Goal: Information Seeking & Learning: Learn about a topic

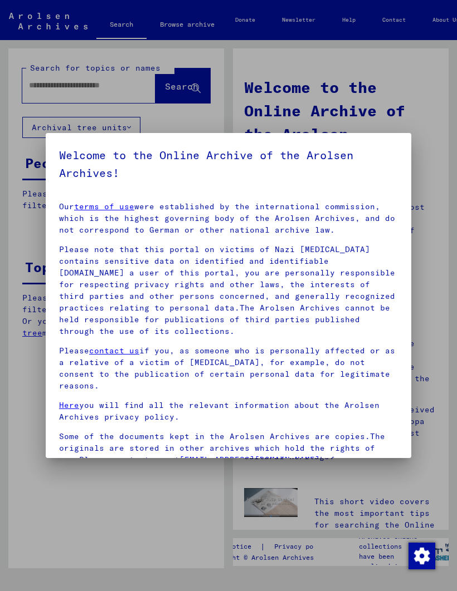
click at [387, 127] on div at bounding box center [228, 295] width 457 height 591
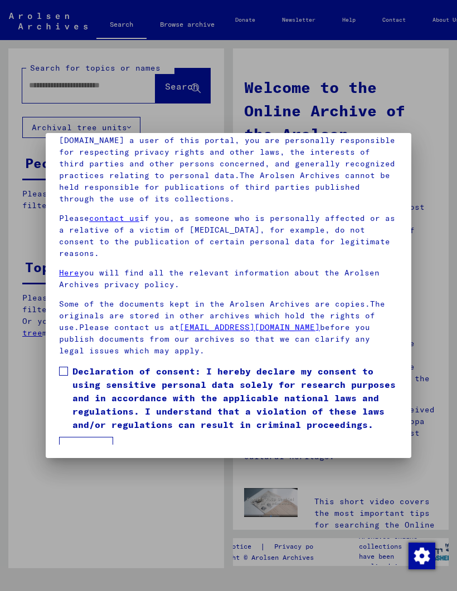
scroll to position [134, 0]
click at [91, 437] on button "I agree" at bounding box center [86, 447] width 54 height 21
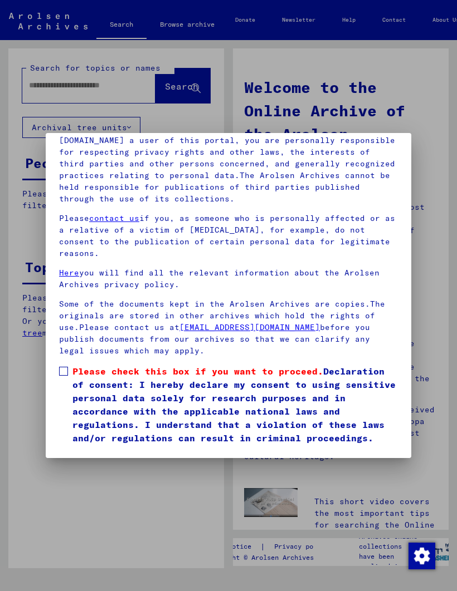
click at [73, 365] on span "Please check this box if you want to proceed. Declaration of consent: I hereby …" at bounding box center [234, 405] width 325 height 80
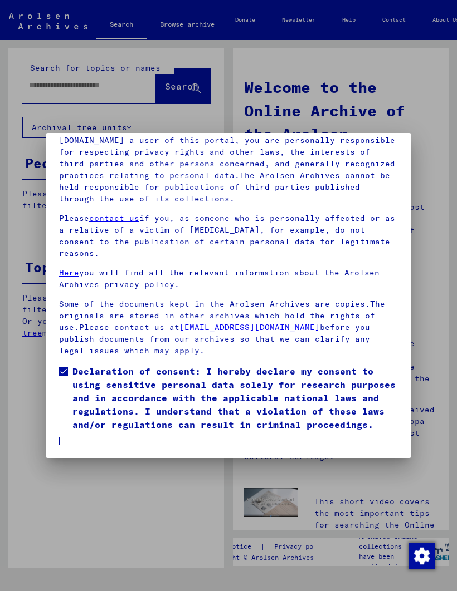
click at [88, 437] on button "I agree" at bounding box center [86, 447] width 54 height 21
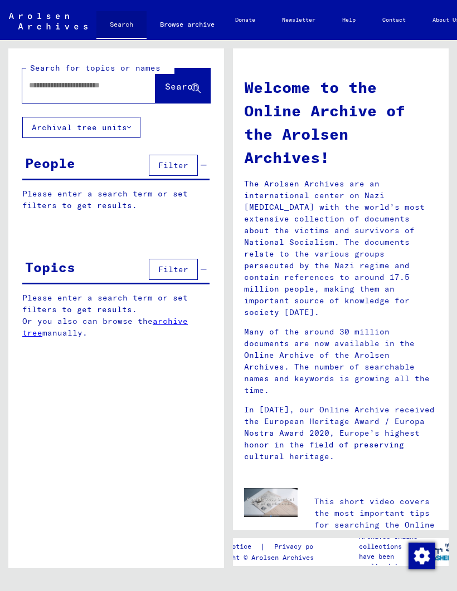
click at [120, 28] on link "Search" at bounding box center [121, 25] width 50 height 29
click at [119, 33] on link "Search" at bounding box center [121, 25] width 50 height 29
click at [178, 277] on button "Filter" at bounding box center [173, 269] width 49 height 21
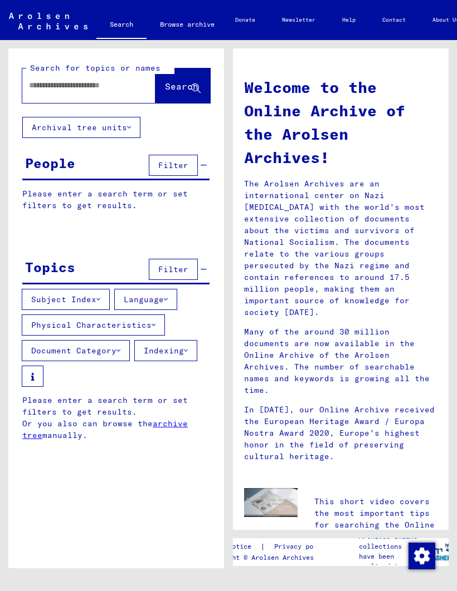
click at [116, 351] on button "Document Category" at bounding box center [76, 350] width 108 height 21
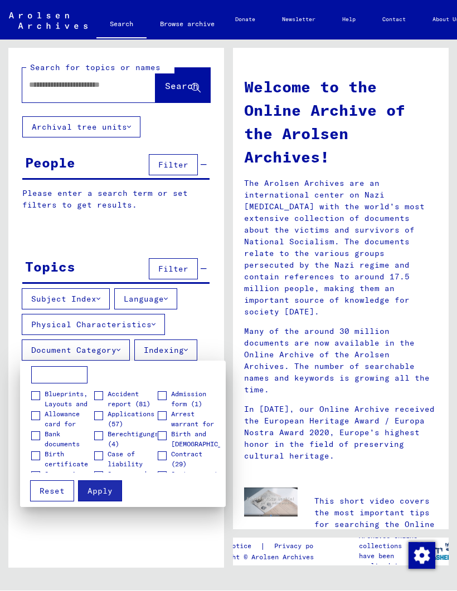
click at [207, 315] on div at bounding box center [228, 295] width 457 height 591
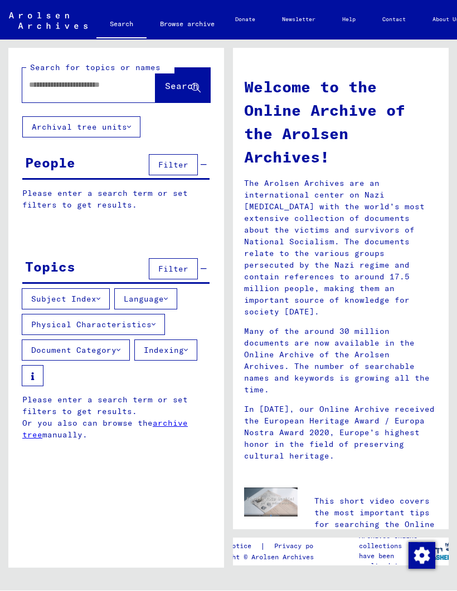
click at [172, 424] on link "archive tree" at bounding box center [104, 430] width 165 height 22
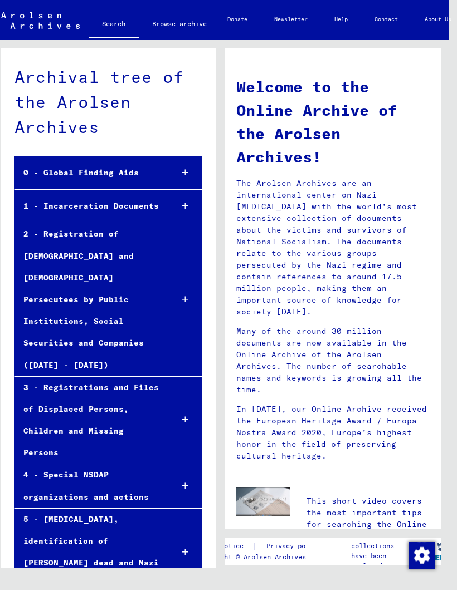
scroll to position [0, 8]
click at [179, 209] on div at bounding box center [185, 206] width 32 height 33
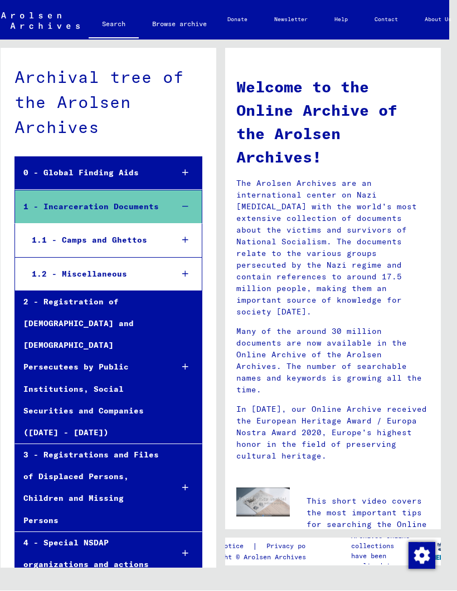
click at [176, 243] on div at bounding box center [185, 240] width 32 height 33
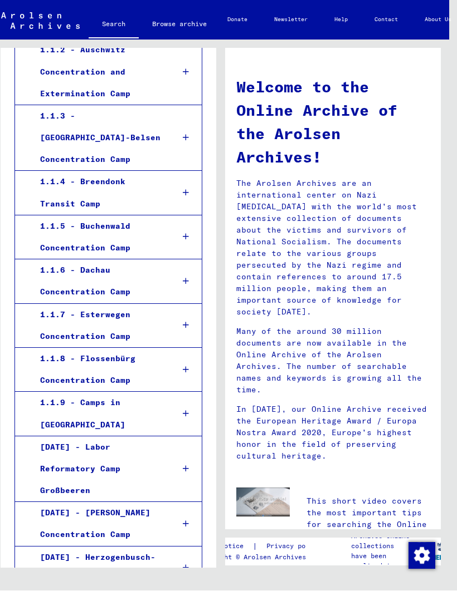
scroll to position [308, 0]
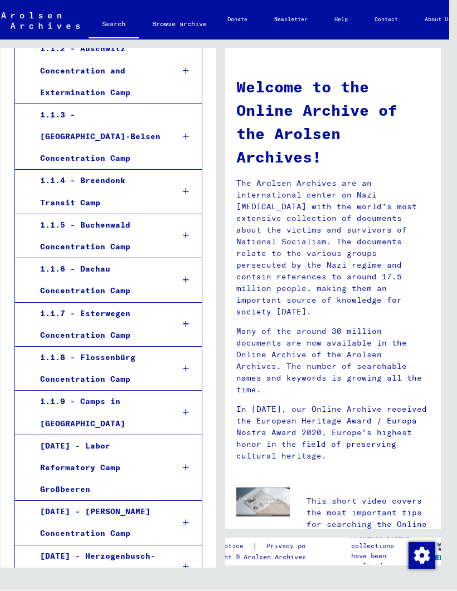
click at [180, 264] on div at bounding box center [185, 280] width 32 height 33
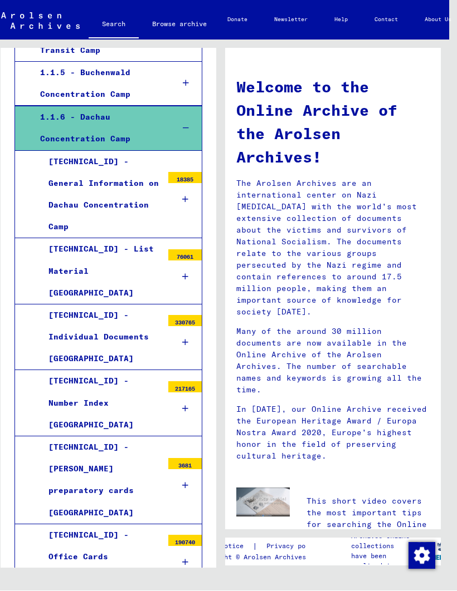
scroll to position [459, 0]
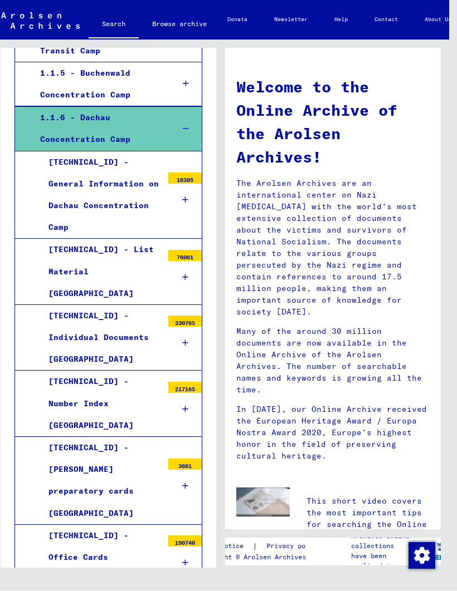
click at [187, 197] on icon at bounding box center [185, 201] width 6 height 8
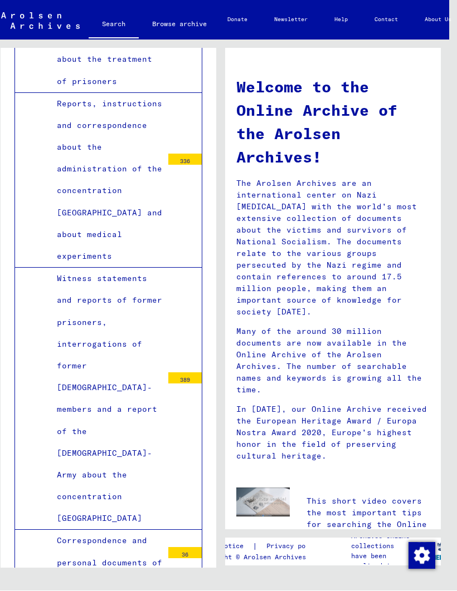
scroll to position [8068, 0]
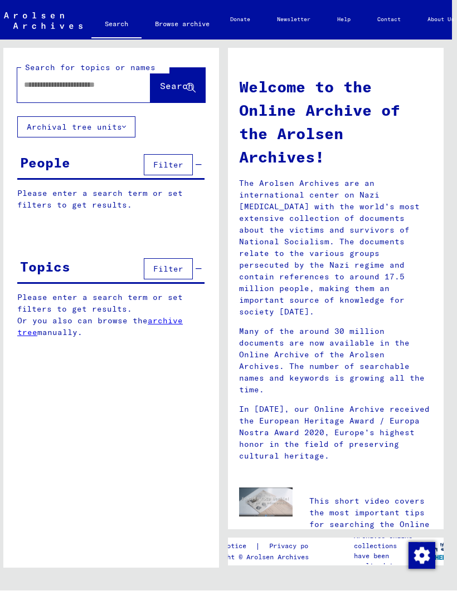
scroll to position [19, 5]
click at [167, 316] on link "archive tree" at bounding box center [99, 327] width 165 height 22
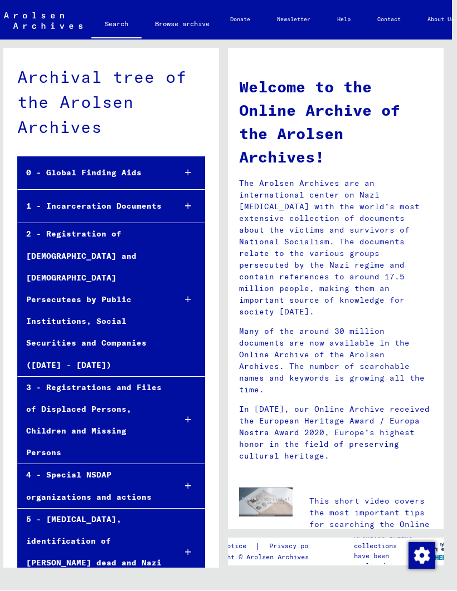
click at [189, 159] on div at bounding box center [188, 173] width 32 height 33
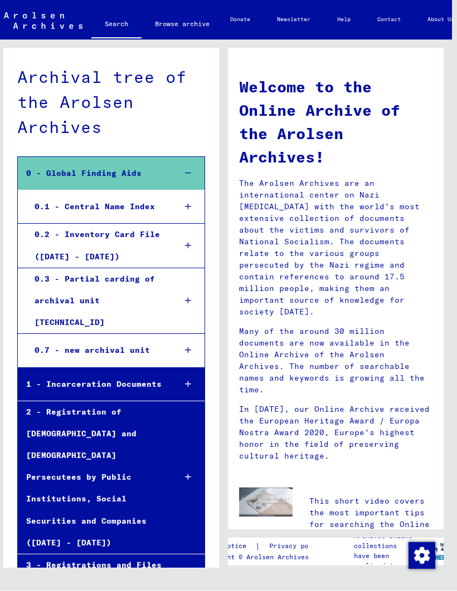
click at [193, 369] on div at bounding box center [188, 385] width 32 height 33
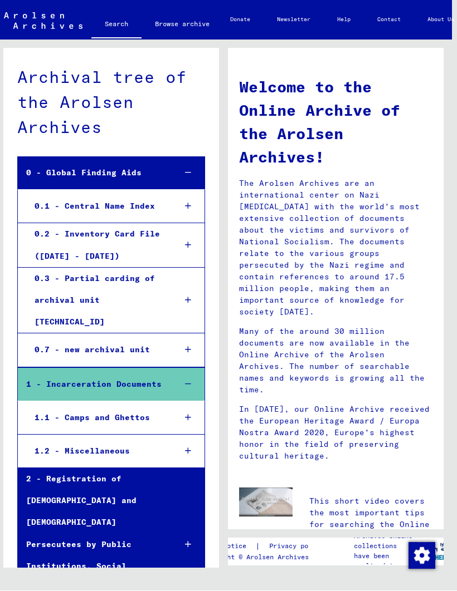
click at [178, 402] on div at bounding box center [188, 418] width 32 height 33
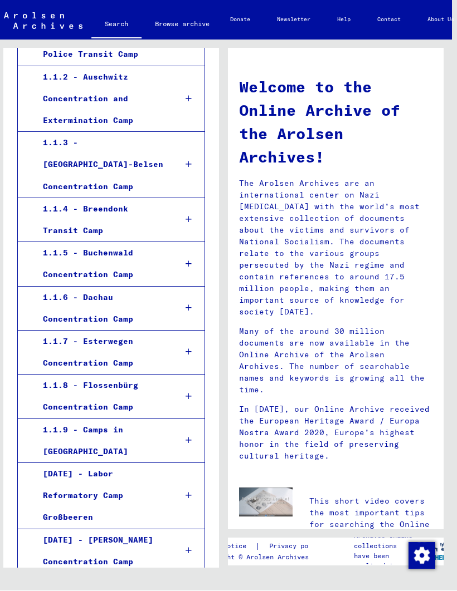
scroll to position [453, 0]
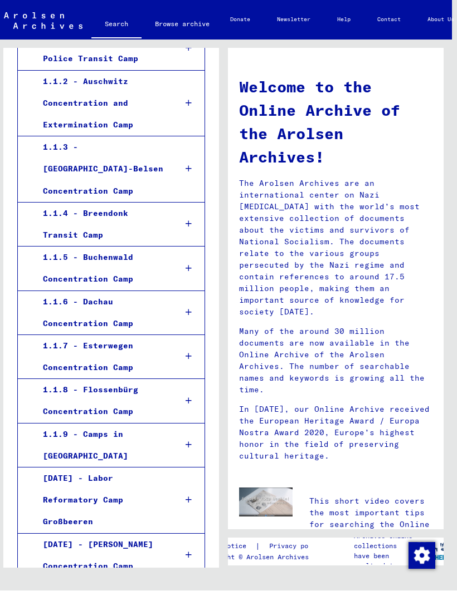
click at [185, 297] on div at bounding box center [188, 313] width 32 height 33
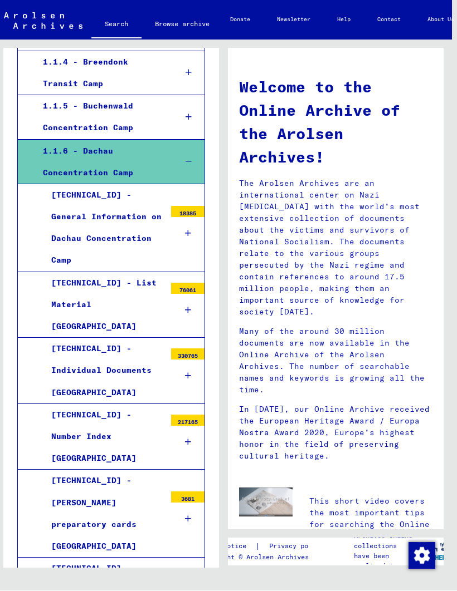
scroll to position [606, 0]
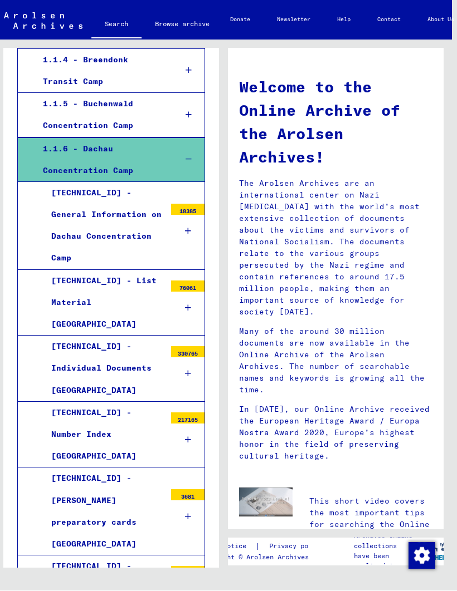
click at [184, 424] on div at bounding box center [187, 440] width 33 height 33
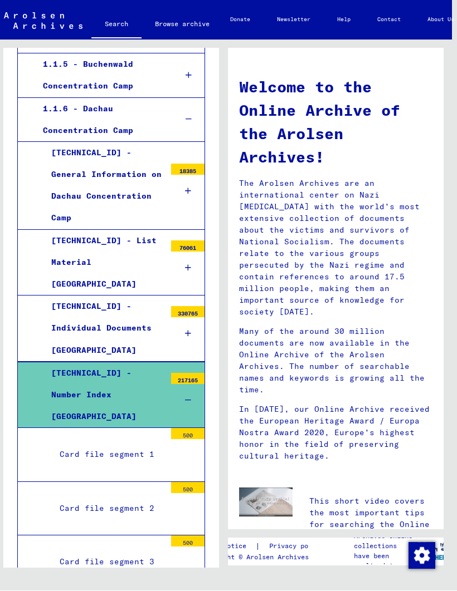
scroll to position [646, 0]
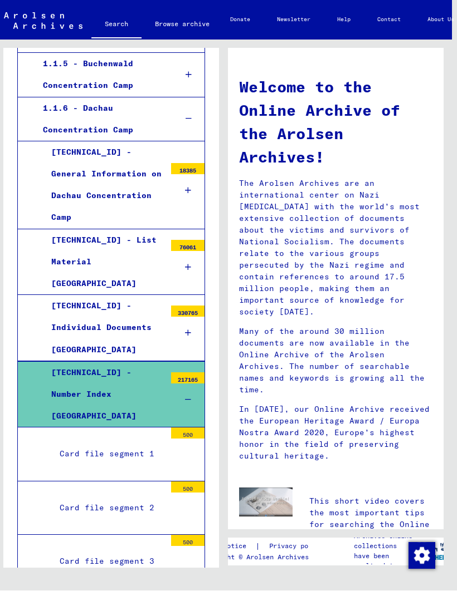
click at [154, 551] on div "Card file segment 3" at bounding box center [108, 562] width 114 height 22
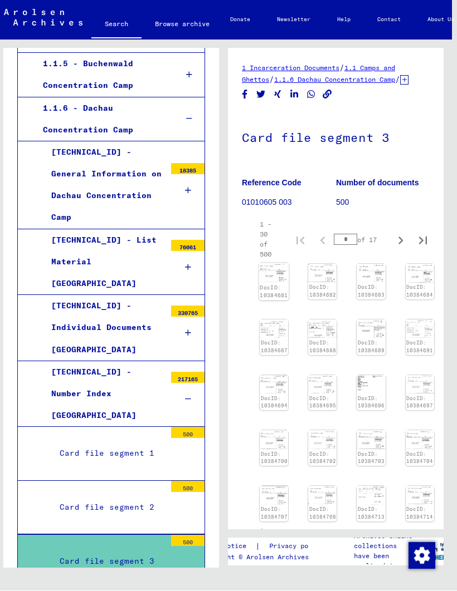
click at [278, 271] on img at bounding box center [274, 273] width 30 height 19
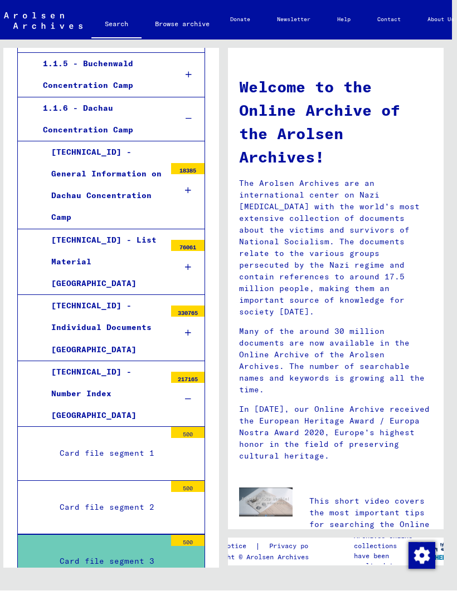
click at [187, 396] on icon at bounding box center [188, 400] width 6 height 8
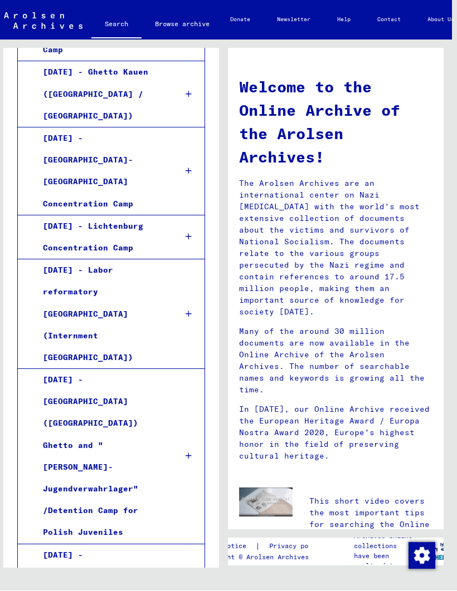
scroll to position [2201, 0]
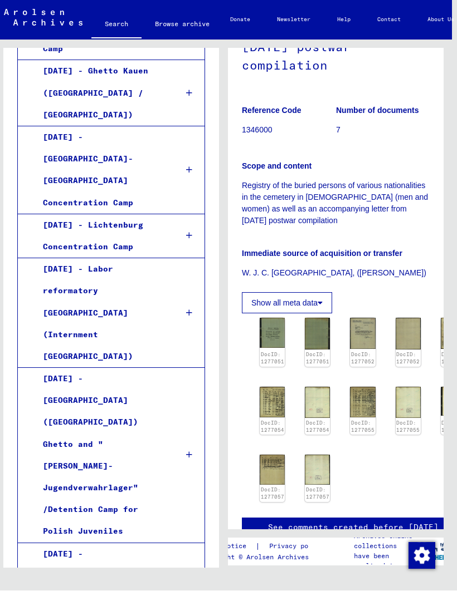
scroll to position [225, 0]
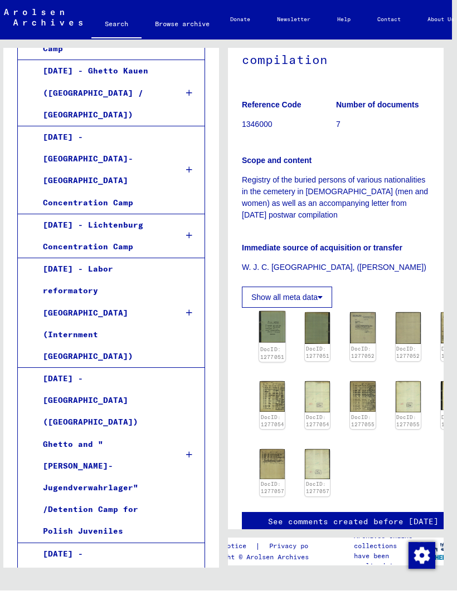
click at [268, 312] on img at bounding box center [272, 328] width 26 height 32
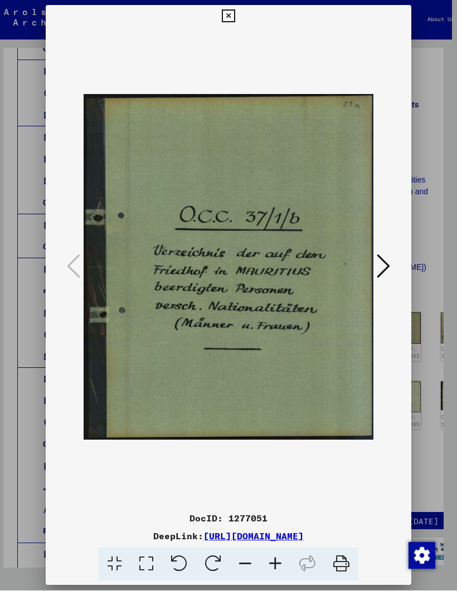
click at [364, 236] on div at bounding box center [228, 268] width 365 height 480
click at [376, 262] on icon at bounding box center [382, 266] width 13 height 27
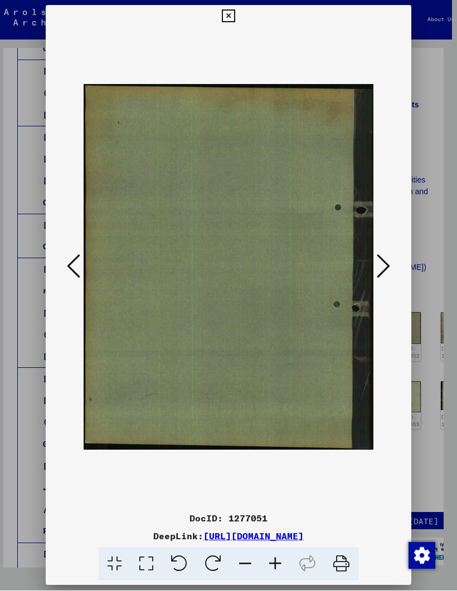
click at [376, 264] on icon at bounding box center [382, 266] width 13 height 27
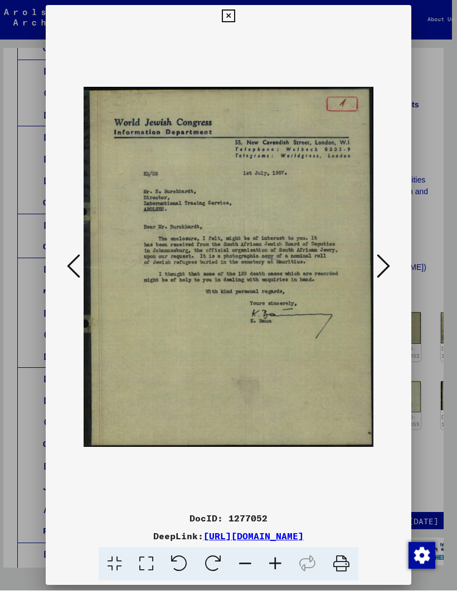
click at [376, 265] on icon at bounding box center [382, 266] width 13 height 27
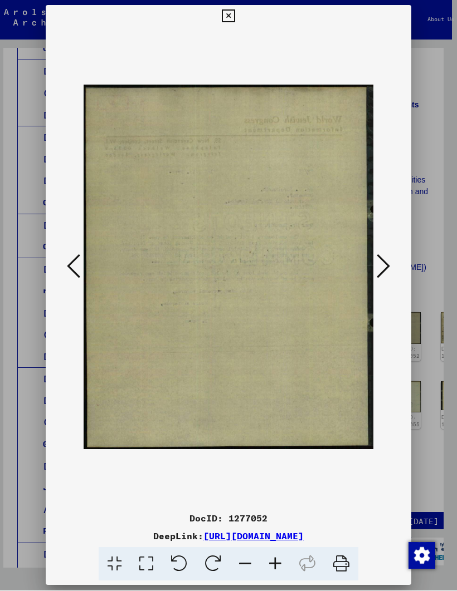
click at [376, 263] on icon at bounding box center [382, 266] width 13 height 27
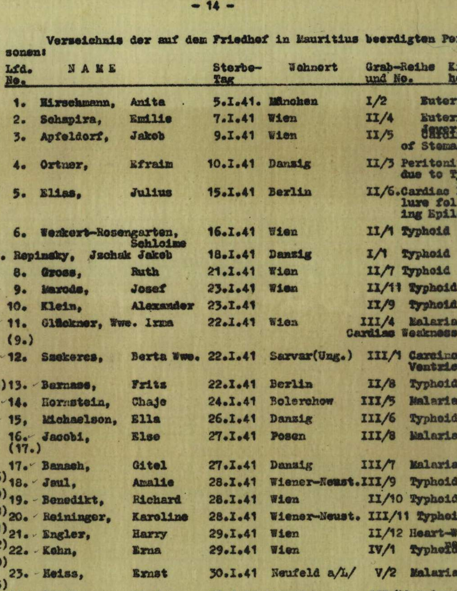
click at [184, 161] on img at bounding box center [228, 268] width 289 height 480
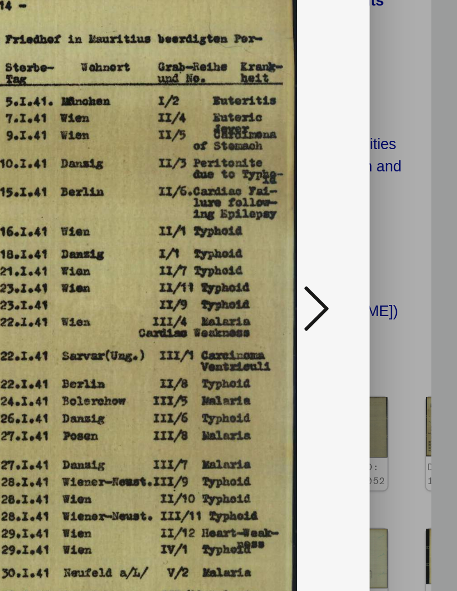
click at [376, 253] on icon at bounding box center [382, 266] width 13 height 27
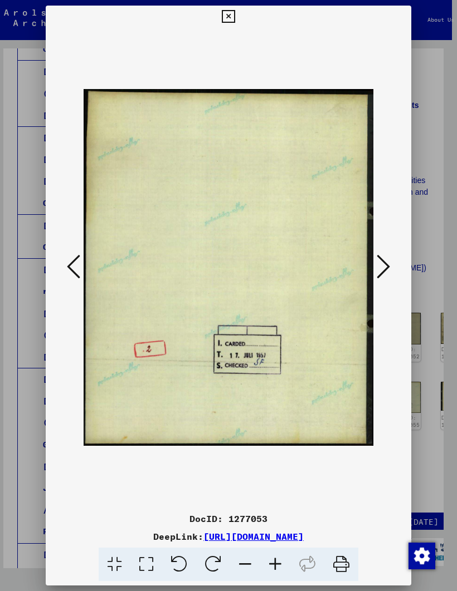
click at [376, 265] on icon at bounding box center [382, 266] width 13 height 27
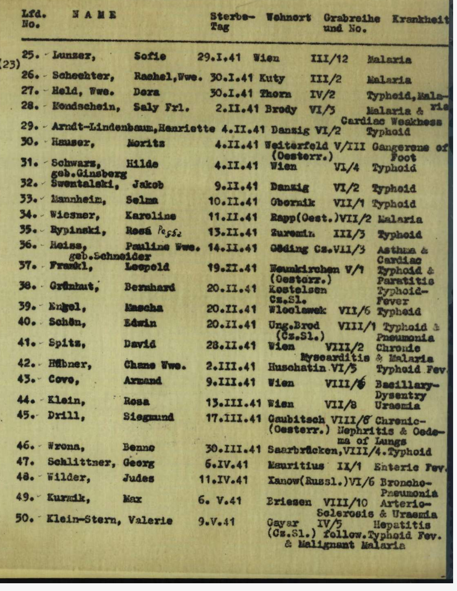
click at [376, 253] on icon at bounding box center [382, 266] width 13 height 27
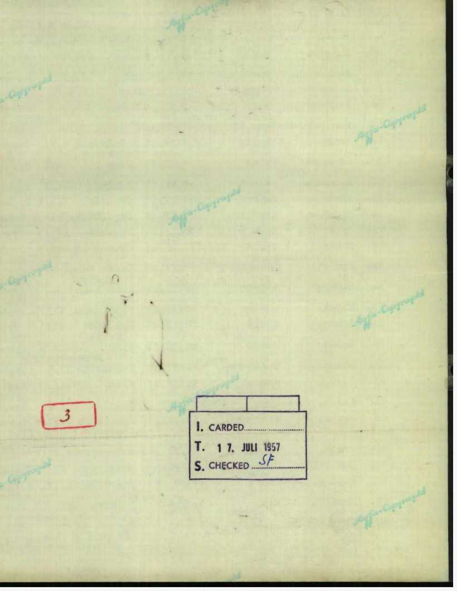
click at [376, 253] on icon at bounding box center [382, 266] width 13 height 27
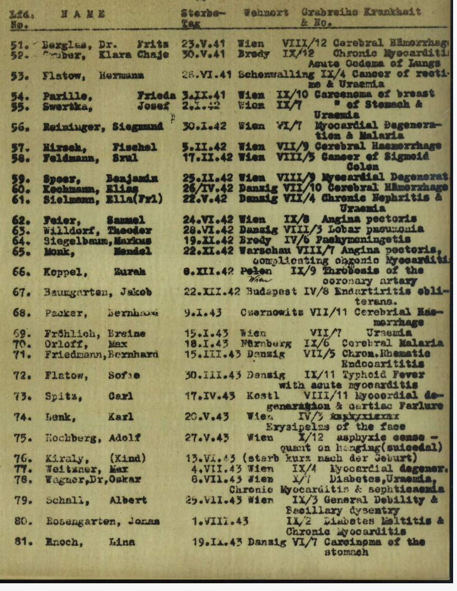
click at [376, 253] on icon at bounding box center [382, 266] width 13 height 27
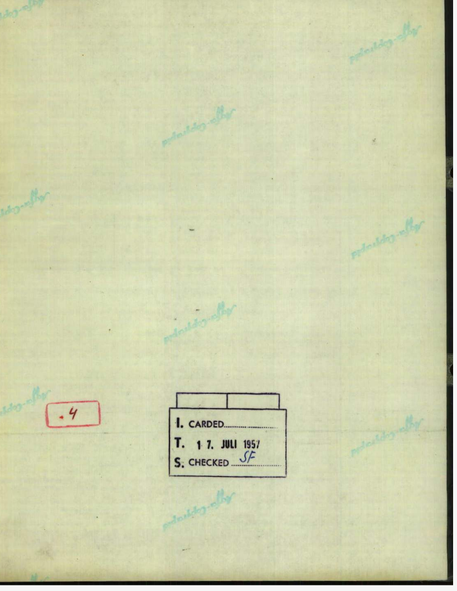
click at [376, 253] on icon at bounding box center [382, 266] width 13 height 27
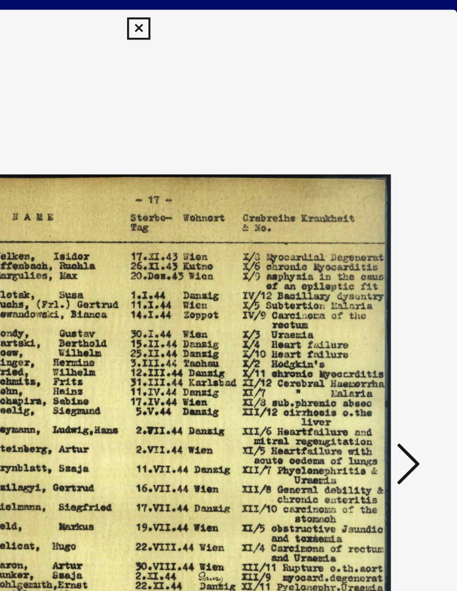
click at [234, 12] on icon at bounding box center [228, 16] width 13 height 13
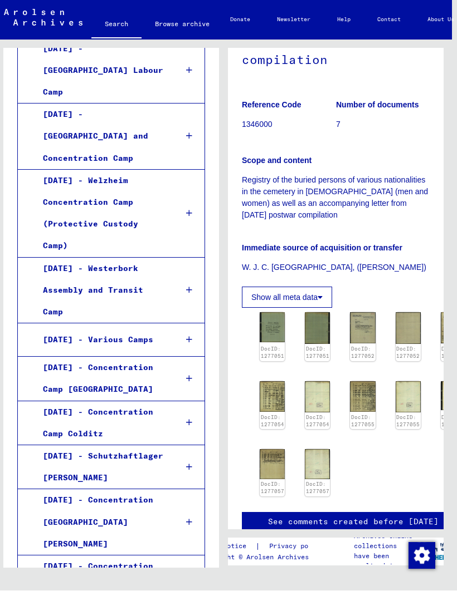
scroll to position [4348, 0]
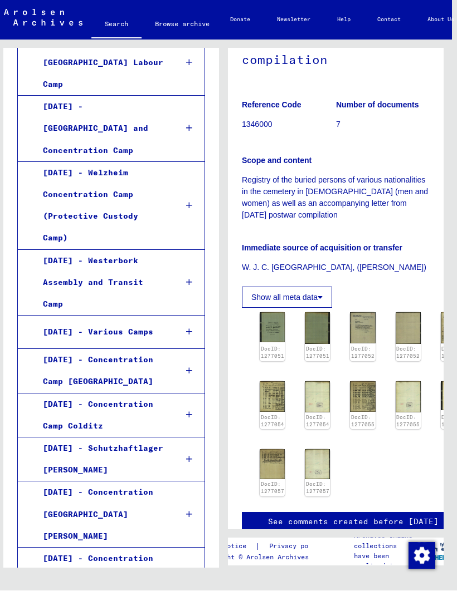
scroll to position [4363, 0]
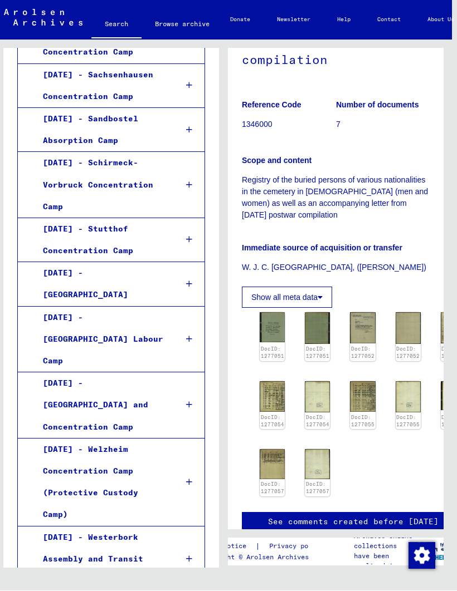
scroll to position [4131, 0]
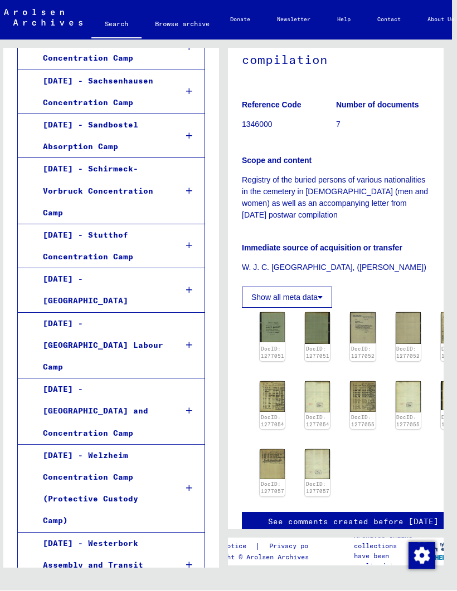
scroll to position [4086, 0]
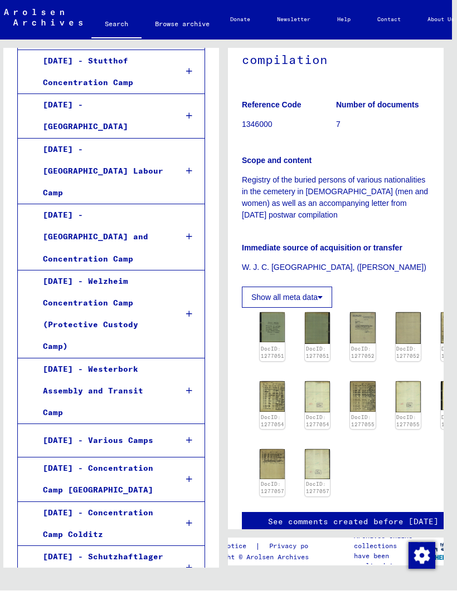
scroll to position [4239, 0]
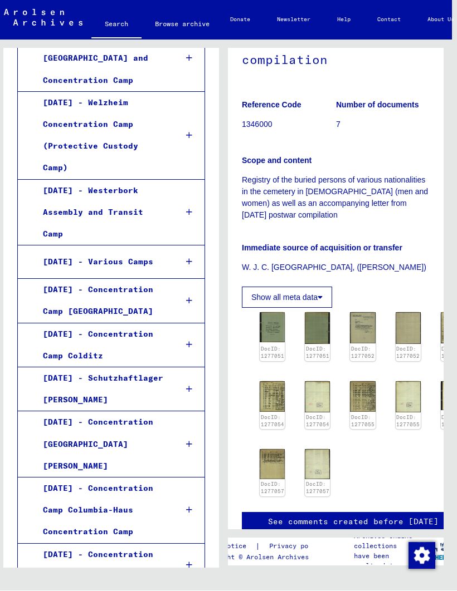
scroll to position [4435, 0]
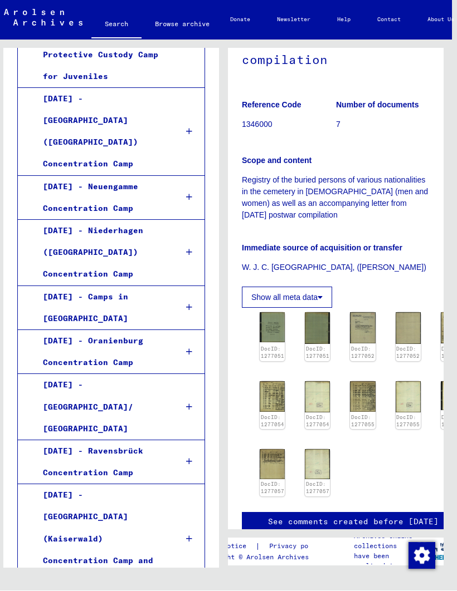
scroll to position [3505, 0]
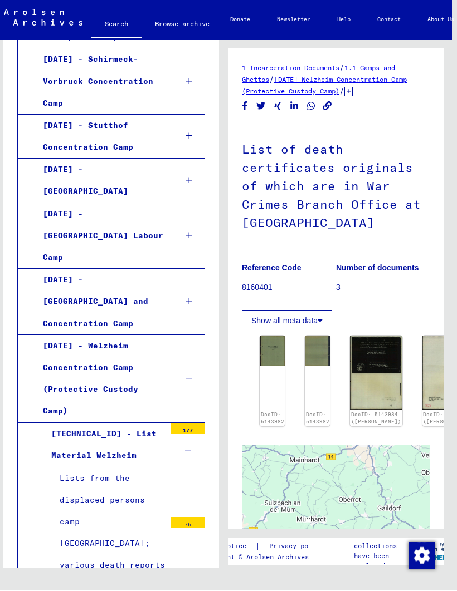
scroll to position [4169, 0]
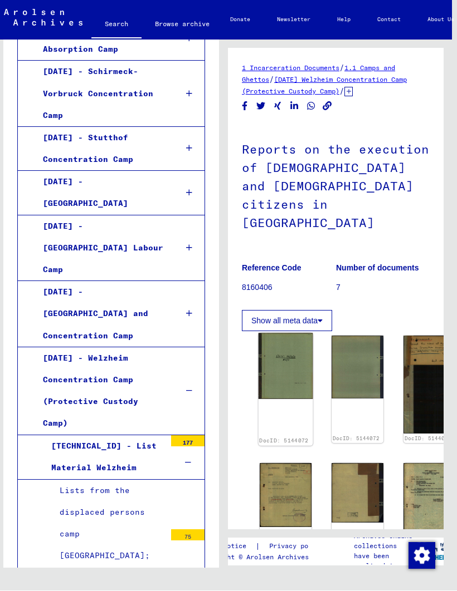
click at [276, 333] on img at bounding box center [285, 366] width 55 height 66
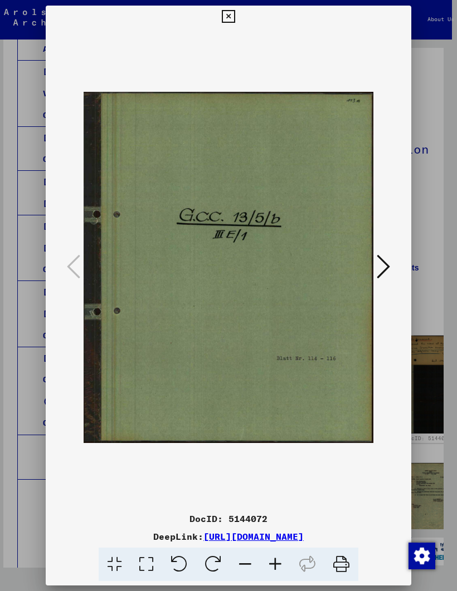
click at [373, 268] on button at bounding box center [383, 268] width 20 height 32
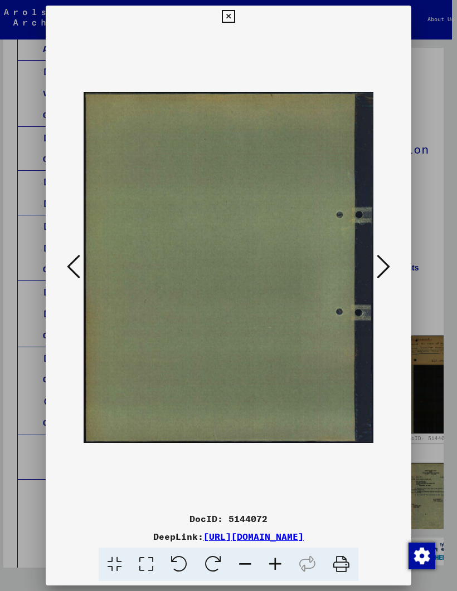
click at [373, 268] on button at bounding box center [383, 268] width 20 height 32
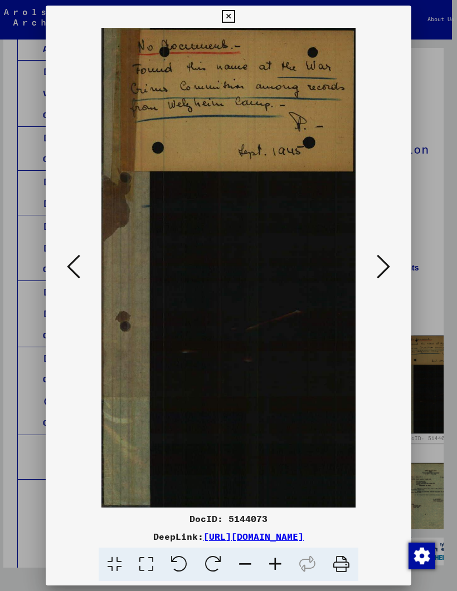
click at [373, 259] on button at bounding box center [383, 268] width 20 height 32
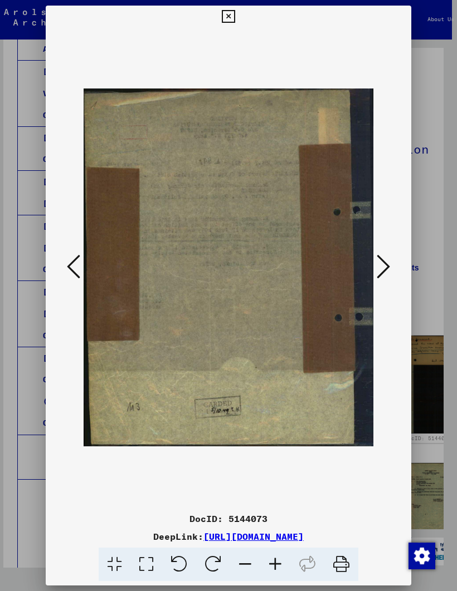
click at [373, 261] on button at bounding box center [383, 268] width 20 height 32
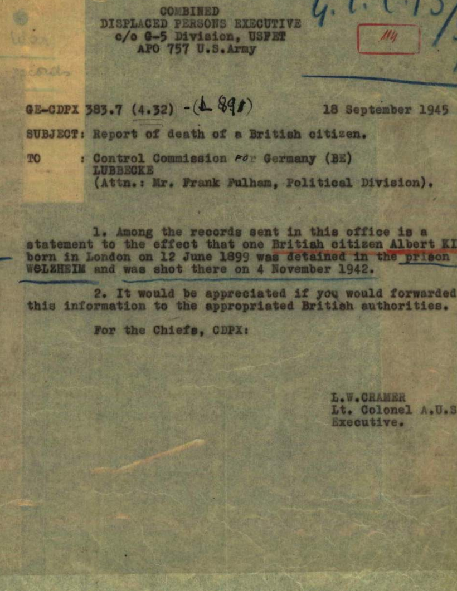
click at [373, 252] on button at bounding box center [383, 268] width 20 height 32
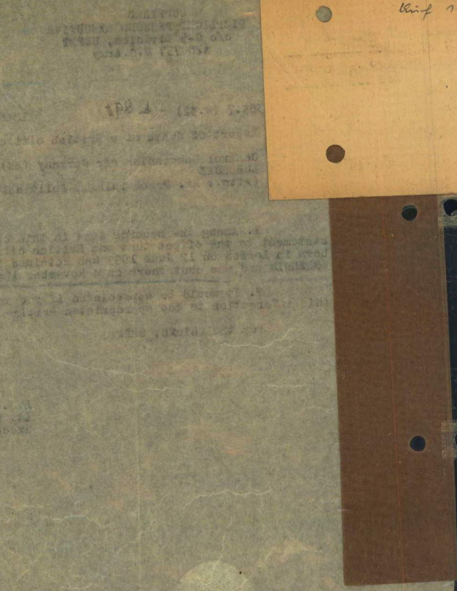
click at [373, 252] on button at bounding box center [383, 268] width 20 height 32
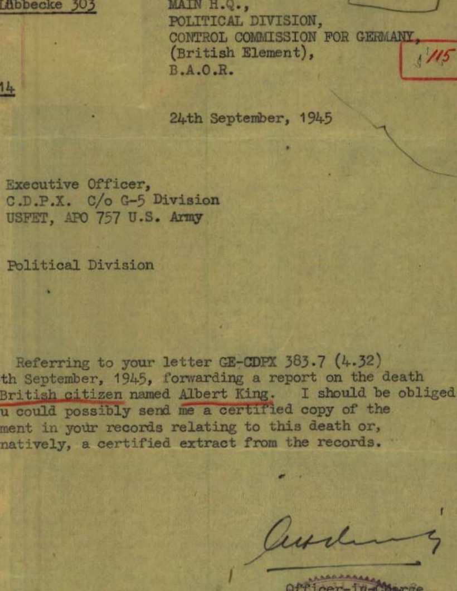
click at [373, 252] on button at bounding box center [383, 268] width 20 height 32
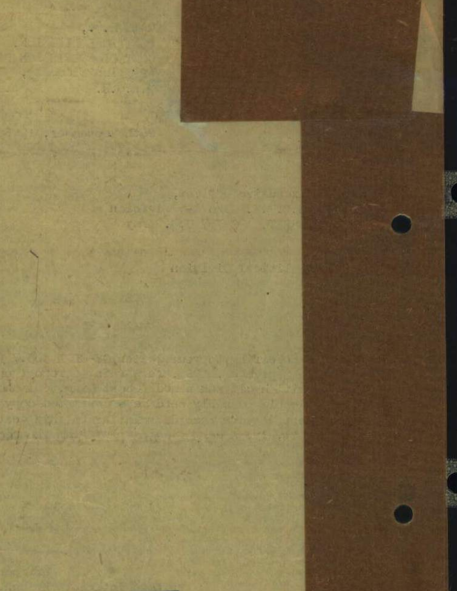
click at [373, 252] on button at bounding box center [383, 268] width 20 height 32
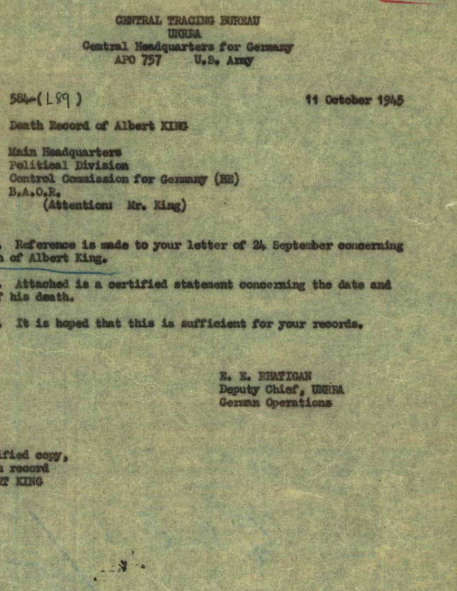
click at [373, 252] on button at bounding box center [383, 268] width 20 height 32
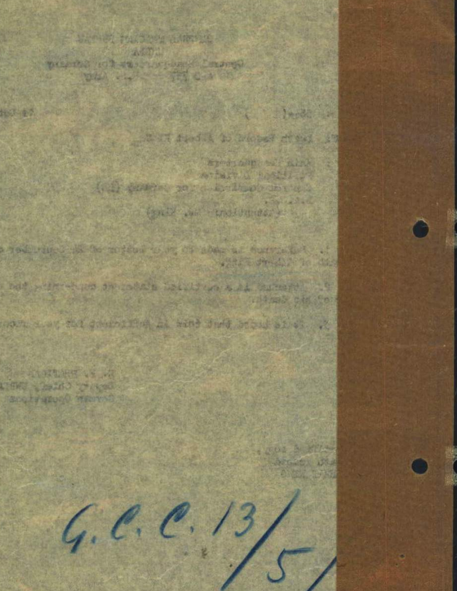
click at [373, 252] on button at bounding box center [383, 268] width 20 height 32
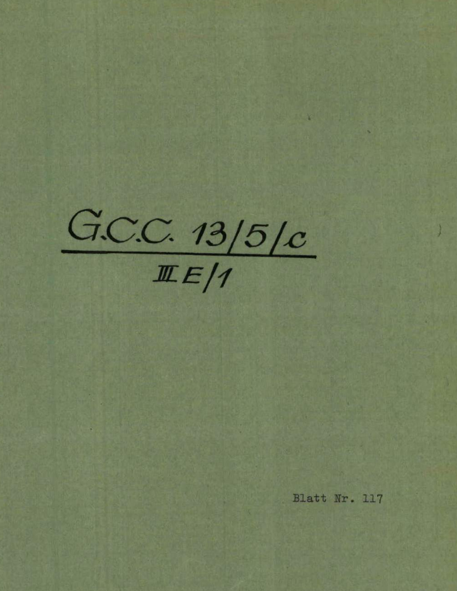
click at [373, 252] on button at bounding box center [383, 268] width 20 height 32
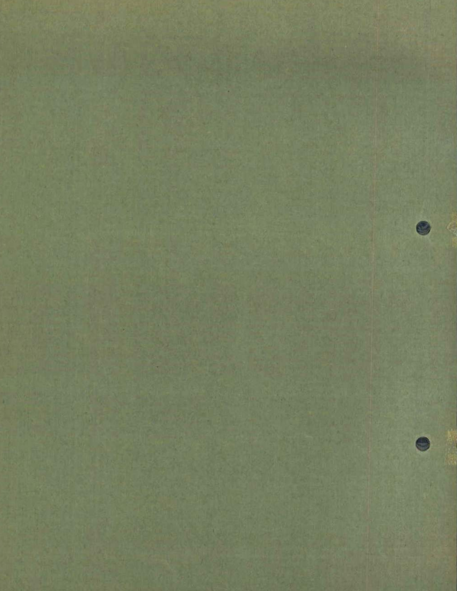
click at [183, 168] on div at bounding box center [228, 268] width 365 height 480
click at [373, 252] on button at bounding box center [383, 268] width 20 height 32
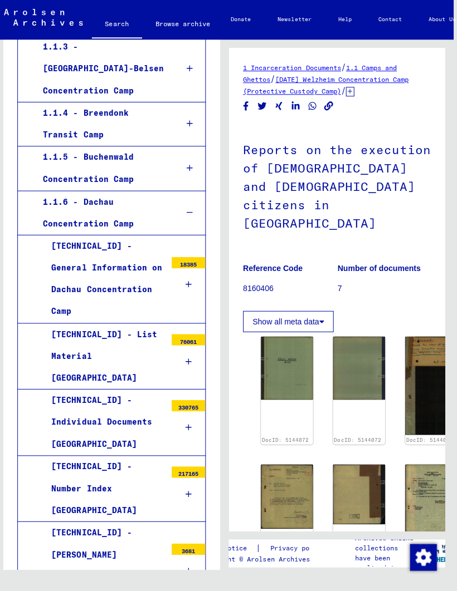
scroll to position [542, 0]
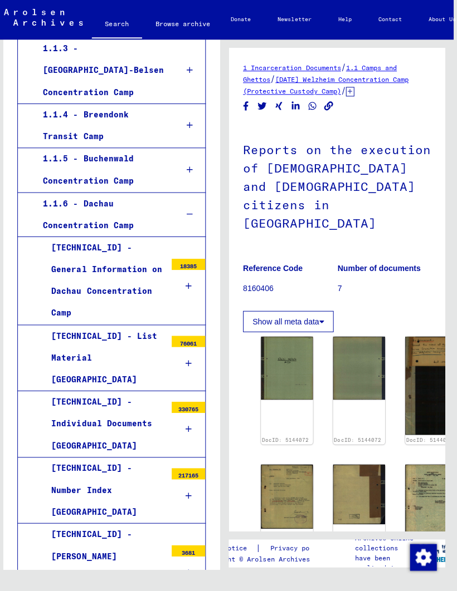
click at [191, 413] on div at bounding box center [187, 429] width 33 height 33
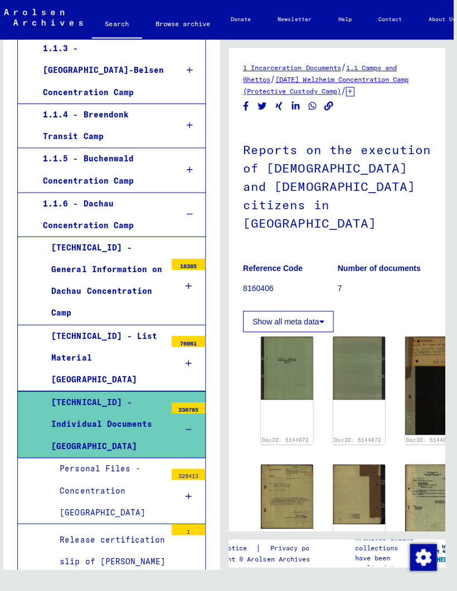
click at [119, 458] on div "Personal Files - Concentration [GEOGRAPHIC_DATA]" at bounding box center [108, 491] width 114 height 66
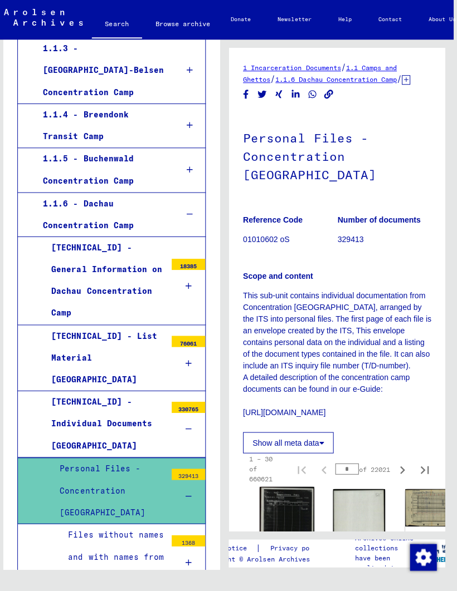
click at [301, 528] on img at bounding box center [285, 524] width 55 height 76
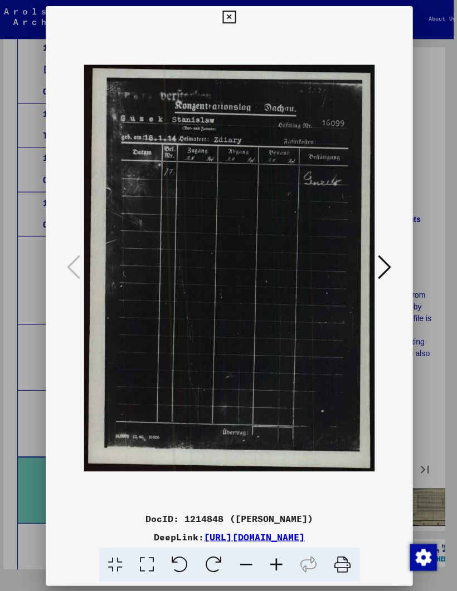
click at [373, 272] on button at bounding box center [383, 268] width 20 height 32
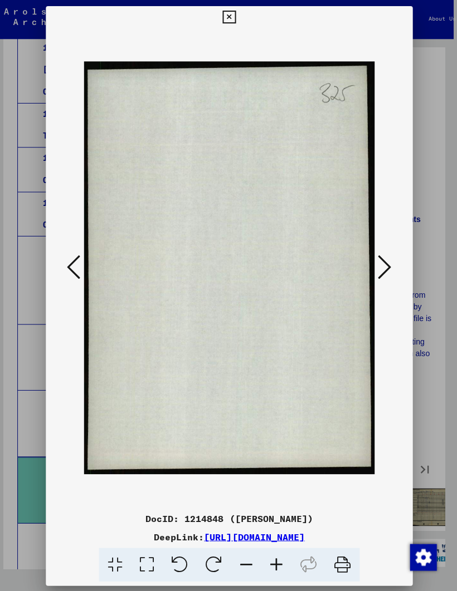
click at [373, 267] on button at bounding box center [383, 268] width 20 height 32
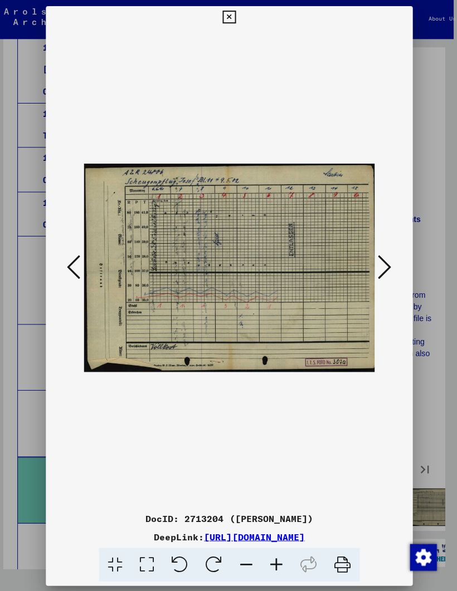
click at [373, 258] on button at bounding box center [383, 268] width 20 height 32
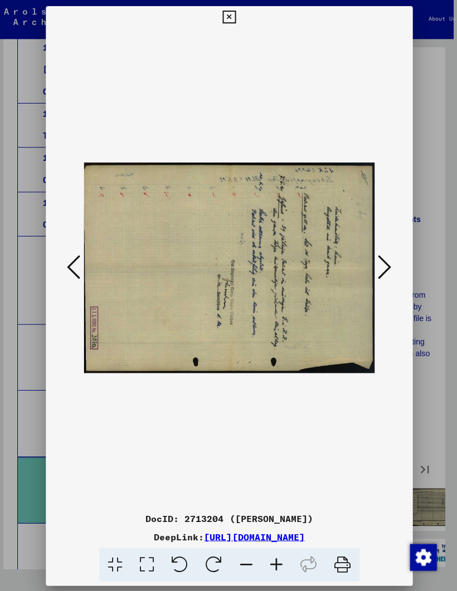
click at [373, 264] on button at bounding box center [383, 268] width 20 height 32
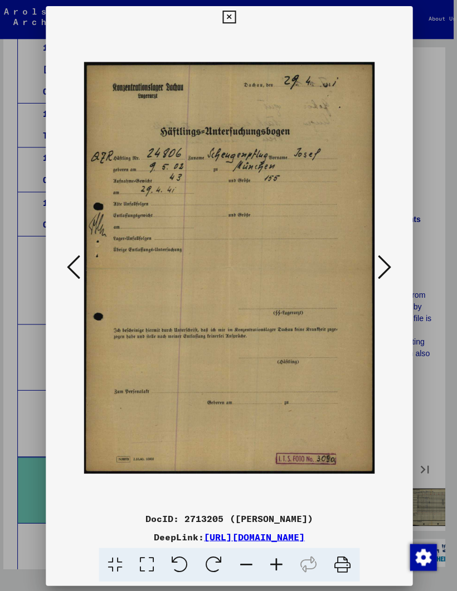
click at [376, 266] on icon at bounding box center [382, 266] width 13 height 27
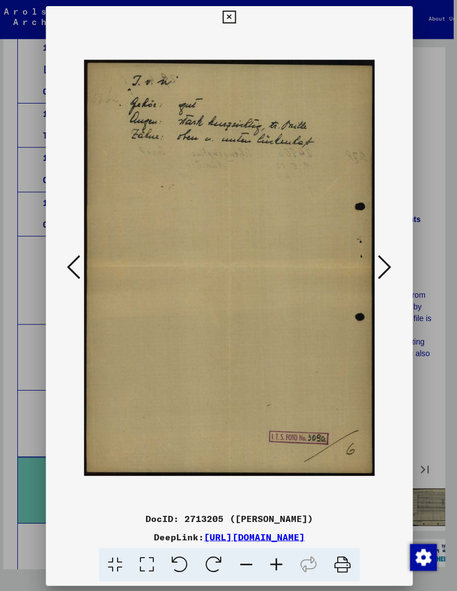
click at [373, 272] on button at bounding box center [383, 268] width 20 height 32
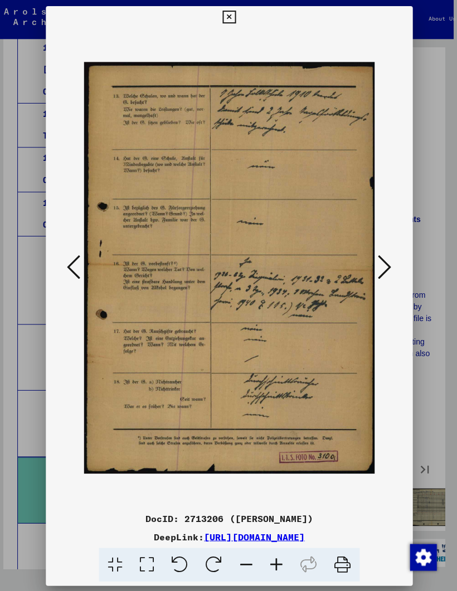
click at [376, 266] on icon at bounding box center [382, 266] width 13 height 27
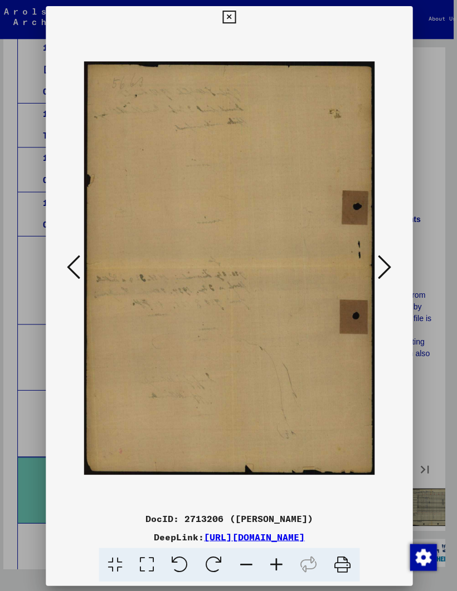
click at [376, 264] on icon at bounding box center [382, 266] width 13 height 27
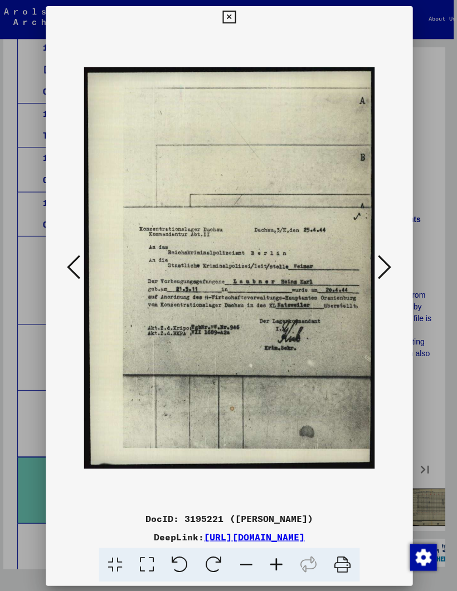
click at [373, 262] on button at bounding box center [383, 268] width 20 height 32
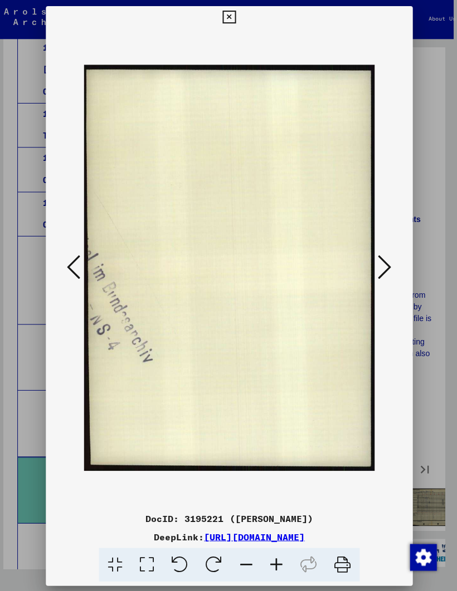
click at [373, 264] on button at bounding box center [383, 268] width 20 height 32
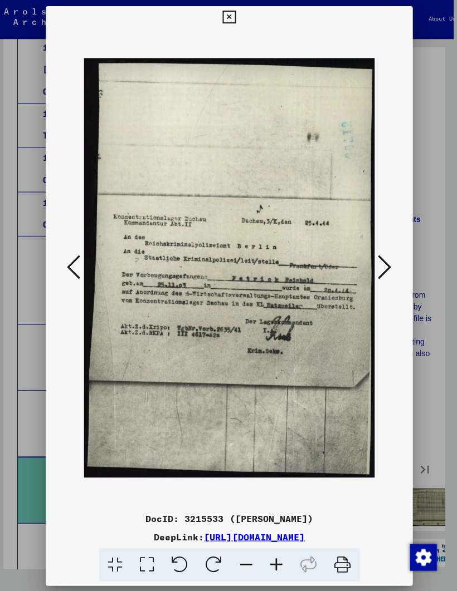
click at [376, 258] on icon at bounding box center [382, 266] width 13 height 27
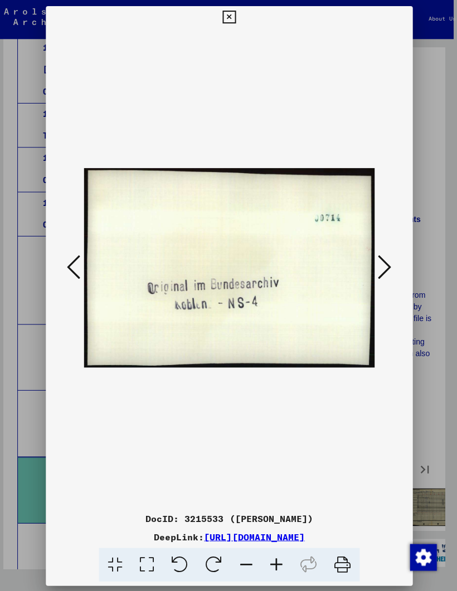
click at [376, 266] on icon at bounding box center [382, 266] width 13 height 27
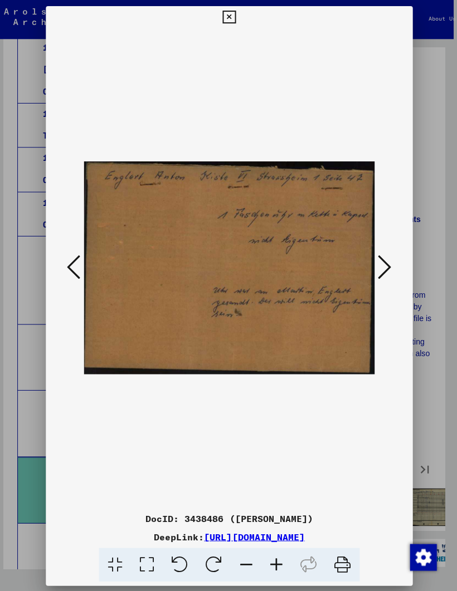
click at [376, 269] on icon at bounding box center [382, 266] width 13 height 27
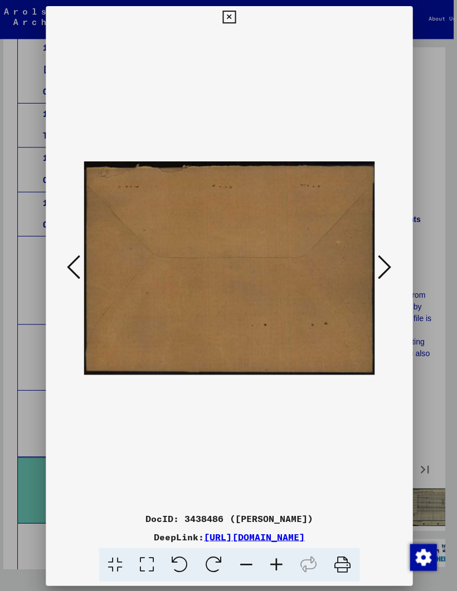
click at [376, 261] on icon at bounding box center [382, 266] width 13 height 27
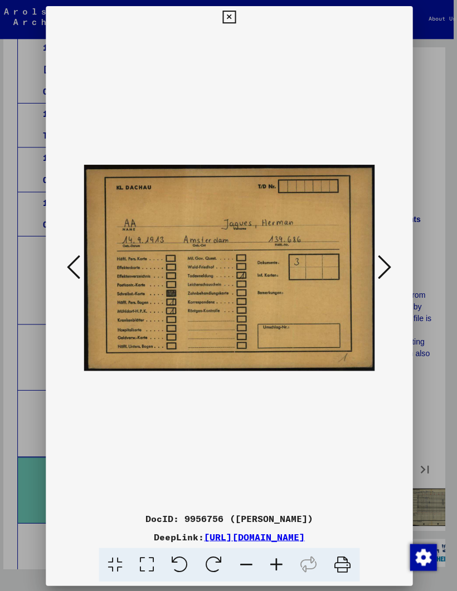
click at [376, 260] on icon at bounding box center [382, 266] width 13 height 27
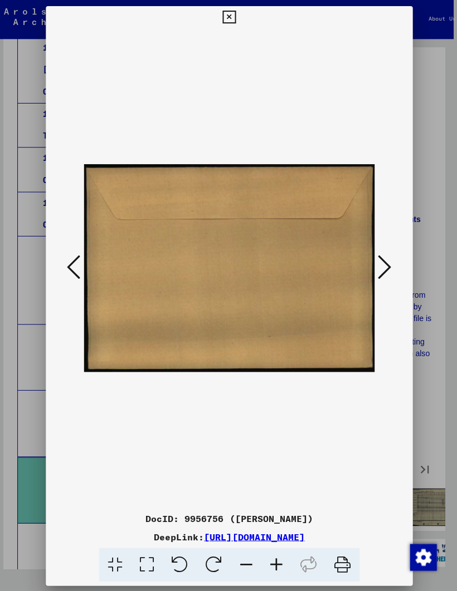
click at [234, 11] on icon at bounding box center [228, 17] width 13 height 13
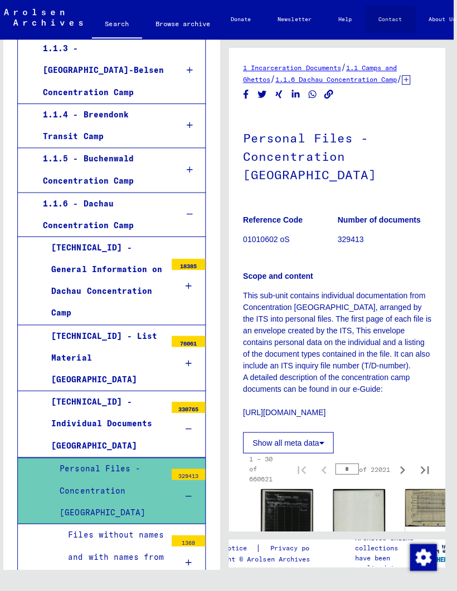
click at [398, 13] on link "Contact" at bounding box center [389, 20] width 50 height 27
click at [78, 193] on div "1.1.6 - Dachau Concentration Camp" at bounding box center [102, 214] width 134 height 43
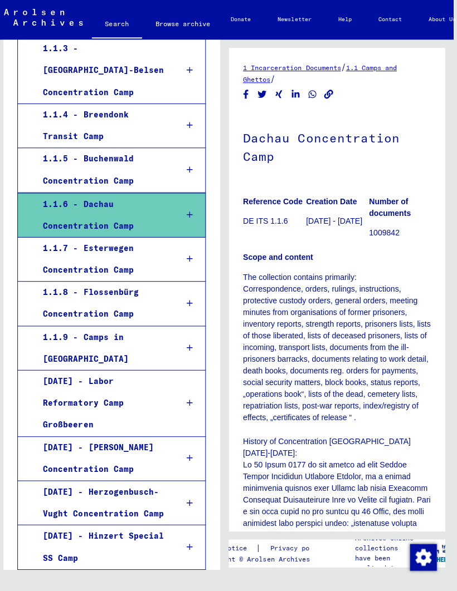
click at [83, 194] on div "1.1.6 - Dachau Concentration Camp" at bounding box center [102, 215] width 134 height 43
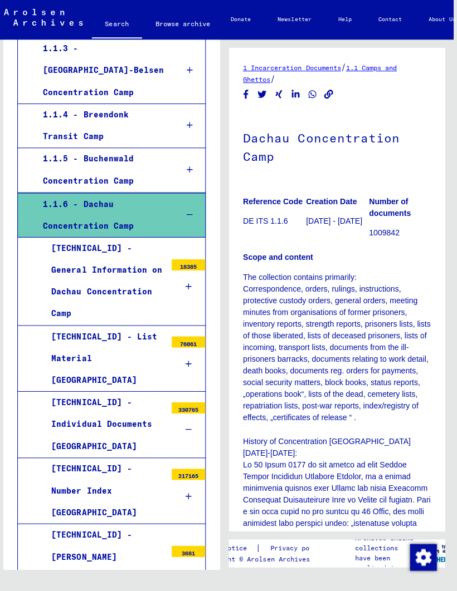
click at [76, 238] on div "[TECHNICAL_ID] - General Information on Dachau Concentration Camp" at bounding box center [104, 281] width 122 height 87
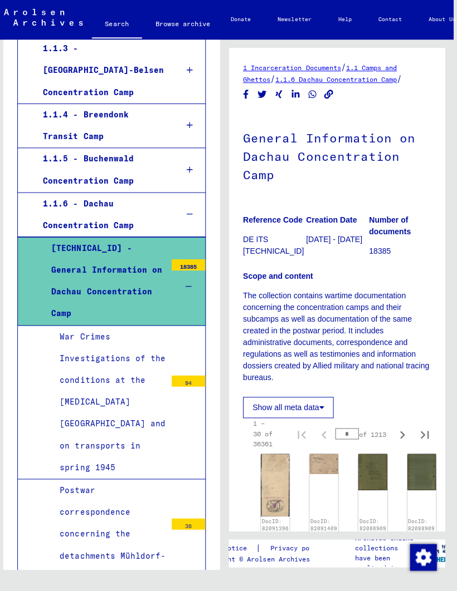
click at [79, 238] on div "[TECHNICAL_ID] - General Information on Dachau Concentration Camp" at bounding box center [104, 281] width 122 height 87
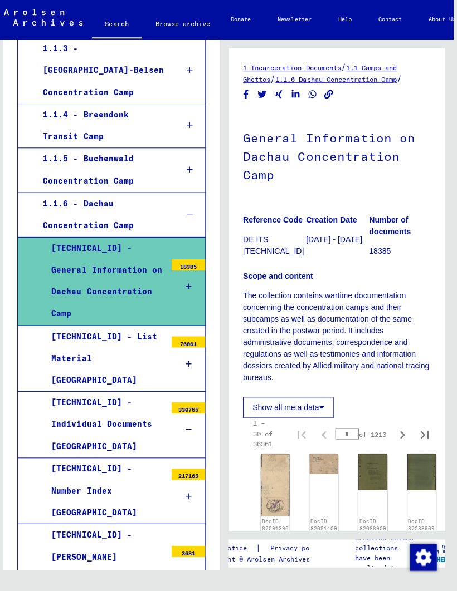
click at [180, 347] on div at bounding box center [187, 363] width 33 height 33
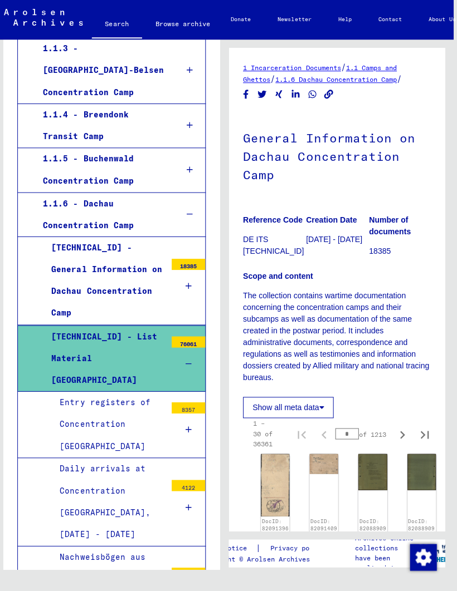
click at [136, 391] on div "Entry registers of Concentration [GEOGRAPHIC_DATA]" at bounding box center [108, 424] width 114 height 66
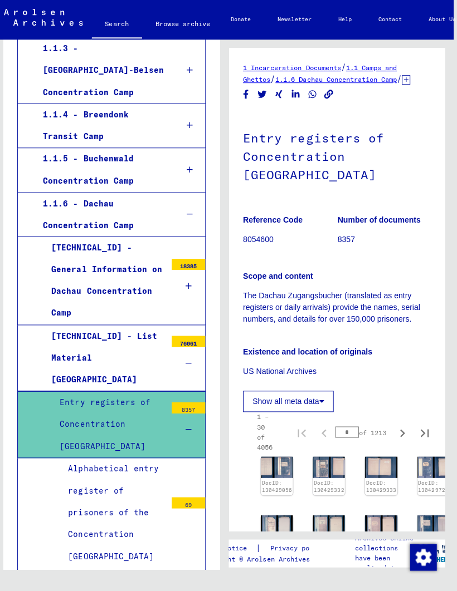
click at [406, 444] on div "1 – 30 of 4056 * of 1213" at bounding box center [338, 431] width 192 height 40
click at [420, 429] on icon "Last page" at bounding box center [423, 433] width 8 height 8
type input "***"
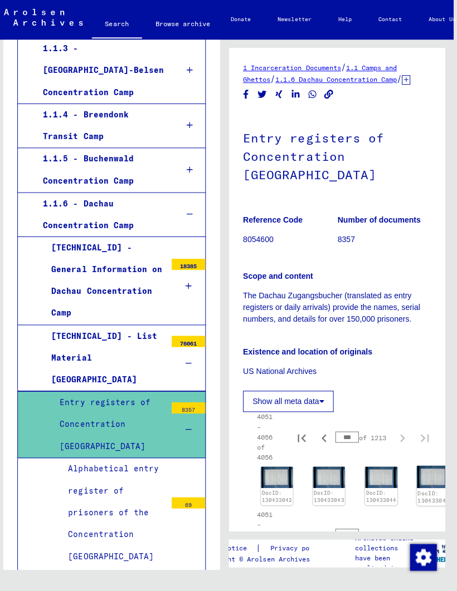
click at [425, 469] on img at bounding box center [430, 476] width 33 height 22
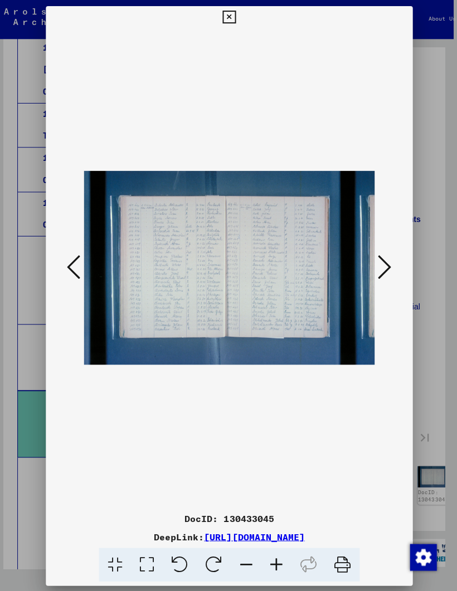
click at [266, 273] on img at bounding box center [228, 268] width 289 height 478
click at [275, 251] on img at bounding box center [228, 268] width 289 height 478
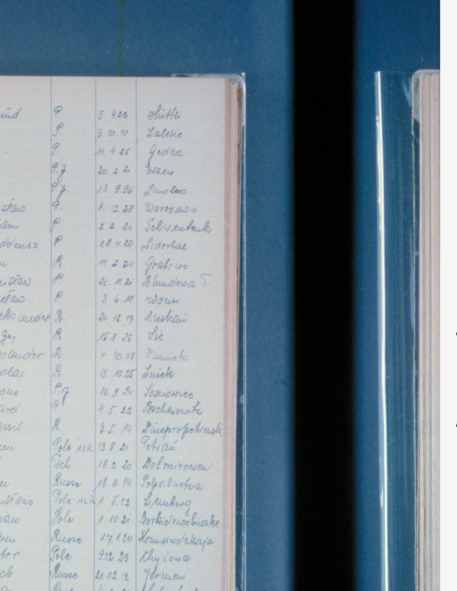
click at [376, 253] on icon at bounding box center [382, 266] width 13 height 27
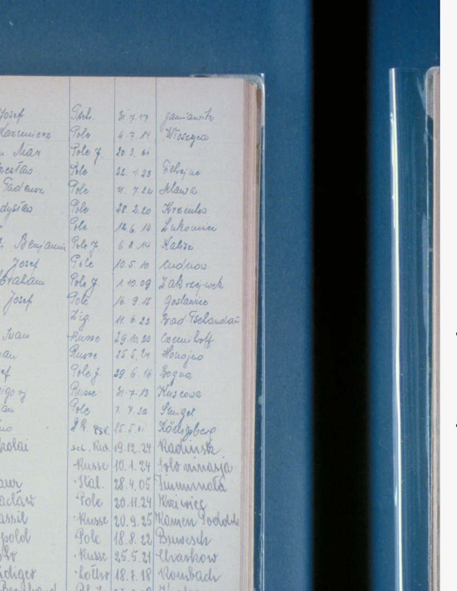
click at [376, 253] on icon at bounding box center [382, 266] width 13 height 27
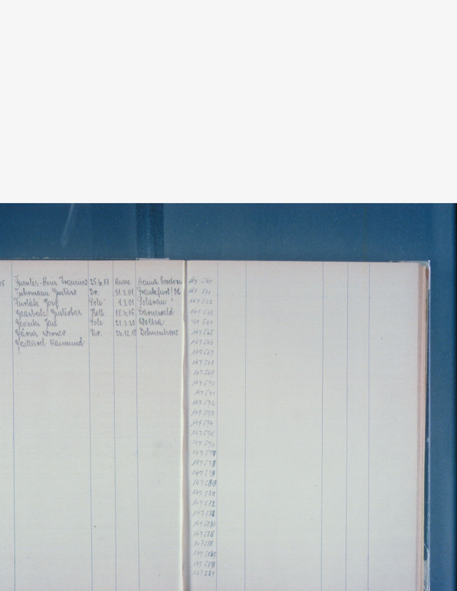
click at [163, 85] on img at bounding box center [228, 268] width 289 height 478
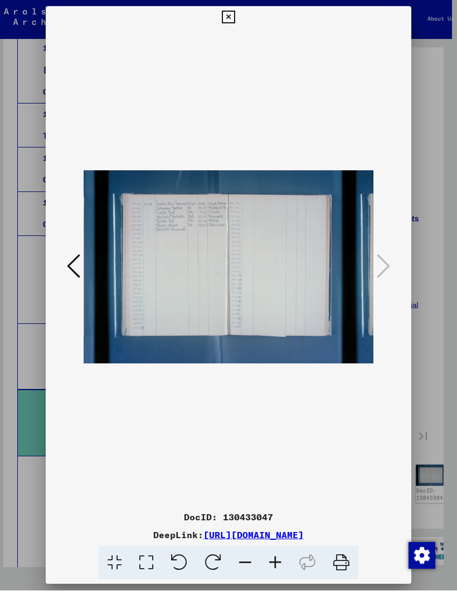
click at [234, 16] on icon at bounding box center [228, 17] width 13 height 13
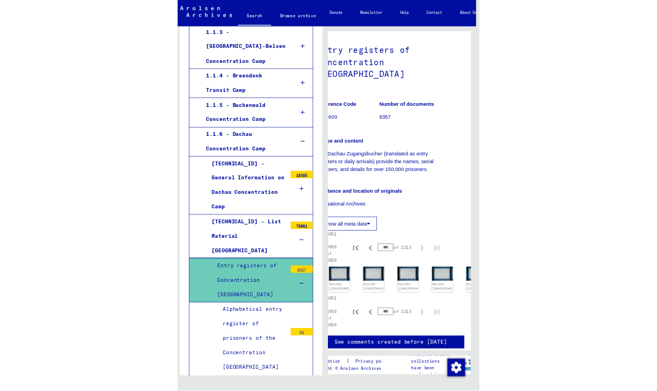
scroll to position [62, 30]
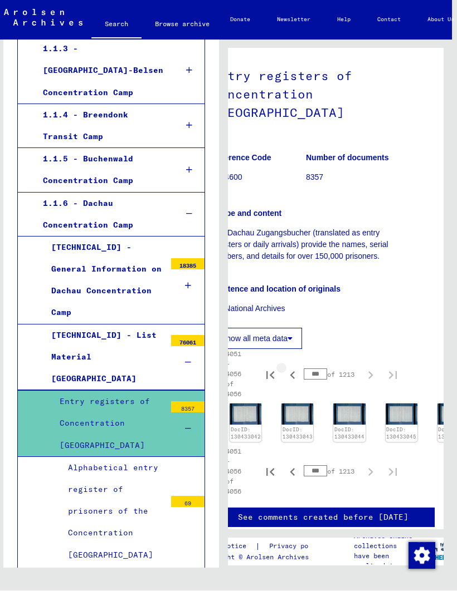
click at [290, 374] on icon "Previous page" at bounding box center [292, 376] width 16 height 16
type input "***"
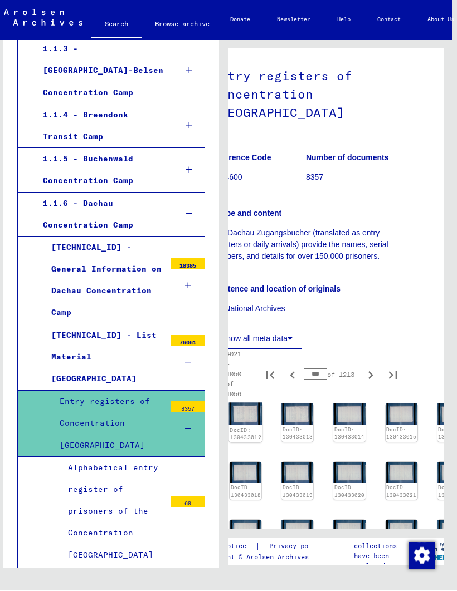
click at [250, 413] on img at bounding box center [245, 415] width 33 height 22
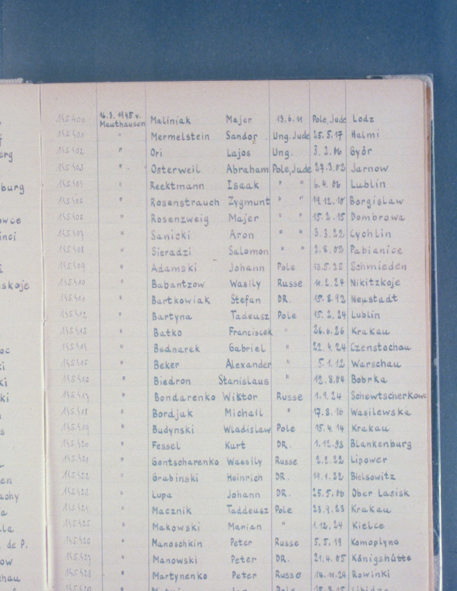
click at [373, 252] on button at bounding box center [383, 268] width 20 height 32
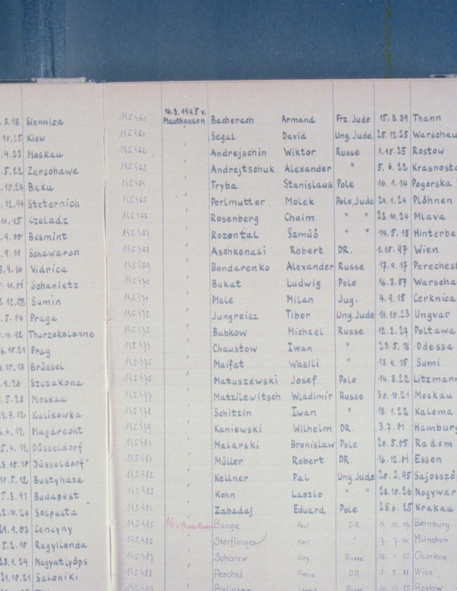
click at [92, 139] on img at bounding box center [228, 268] width 289 height 478
click at [88, 155] on img at bounding box center [228, 268] width 289 height 478
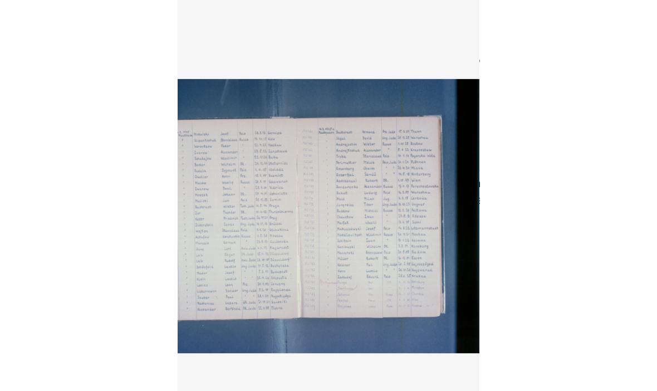
scroll to position [62, 0]
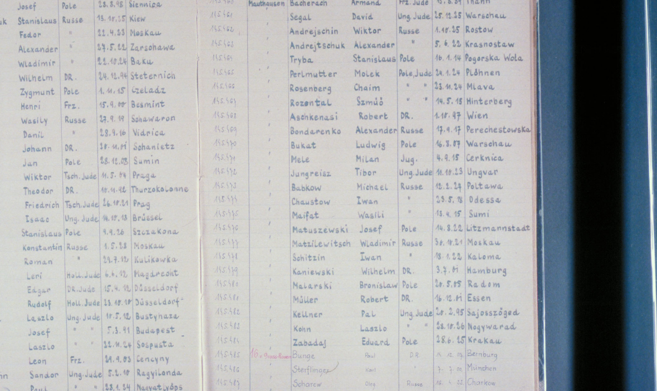
click at [456, 246] on button at bounding box center [563, 262] width 20 height 32
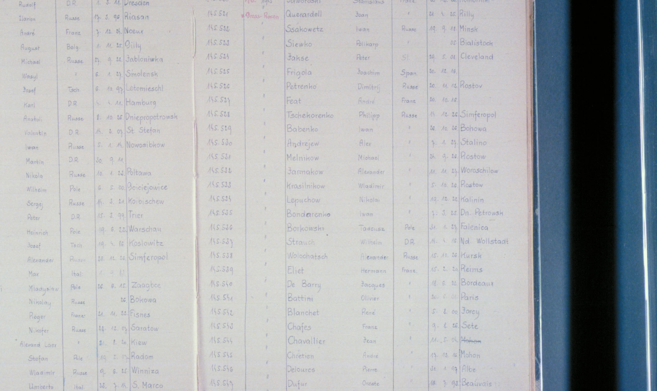
click at [456, 247] on icon at bounding box center [563, 260] width 13 height 27
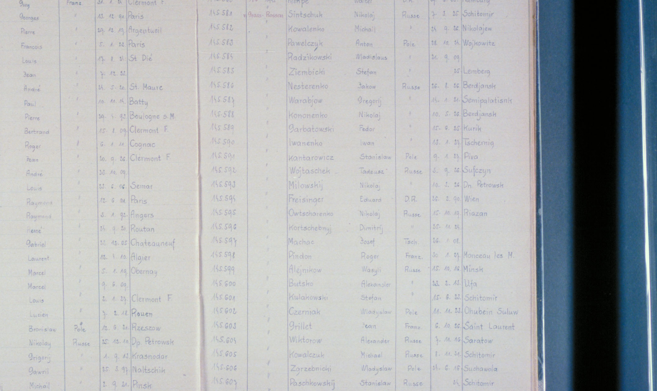
click at [456, 247] on icon at bounding box center [563, 260] width 13 height 27
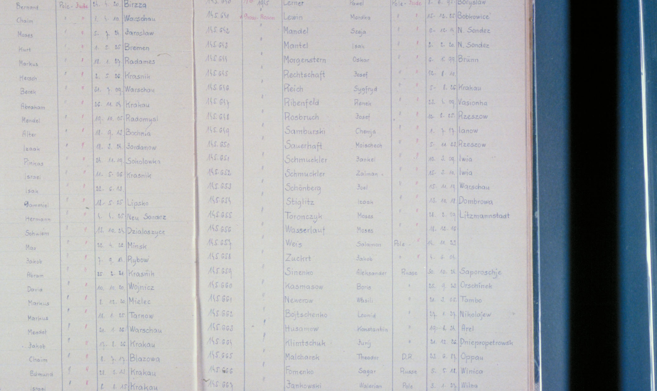
click at [456, 247] on icon at bounding box center [563, 260] width 13 height 27
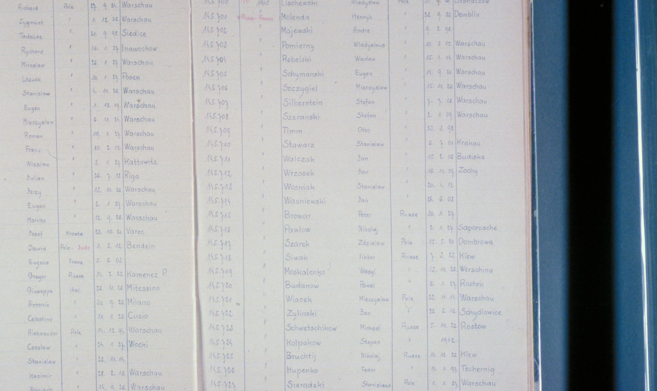
click at [456, 247] on icon at bounding box center [563, 260] width 13 height 27
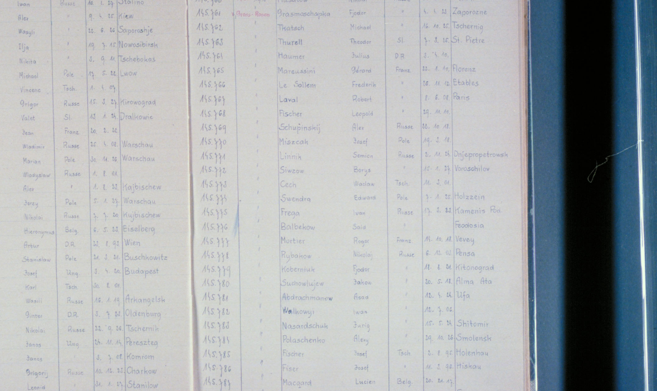
click at [456, 247] on icon at bounding box center [563, 260] width 13 height 27
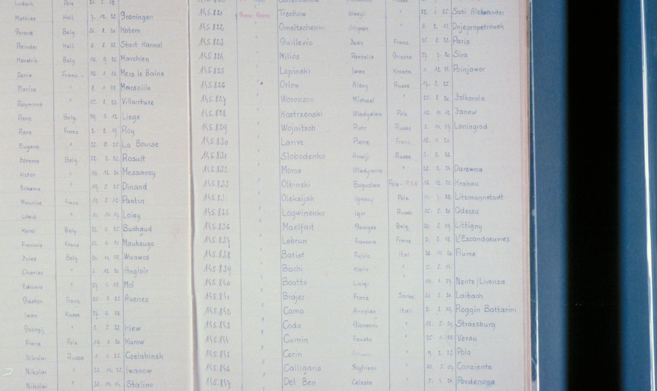
click at [456, 246] on button at bounding box center [563, 262] width 20 height 32
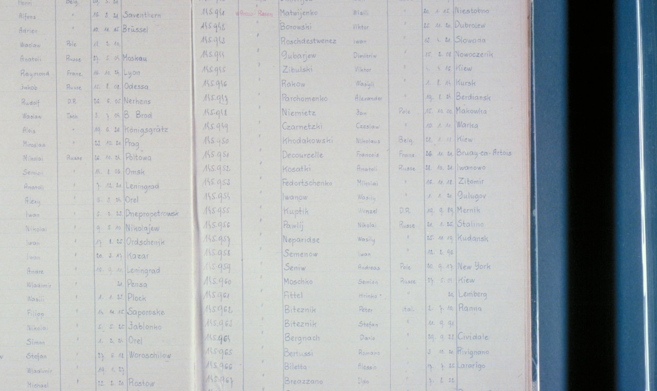
click at [456, 246] on button at bounding box center [563, 262] width 20 height 32
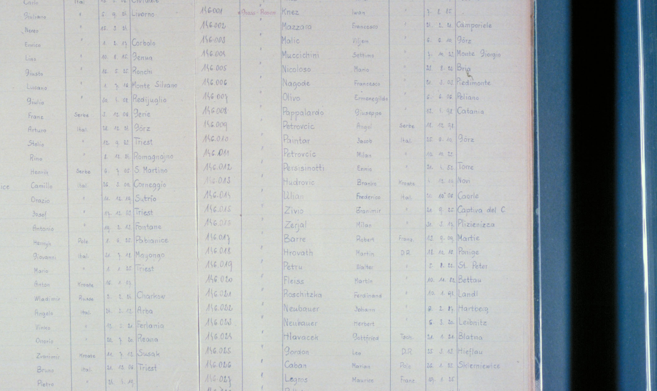
click at [456, 246] on button at bounding box center [563, 262] width 20 height 32
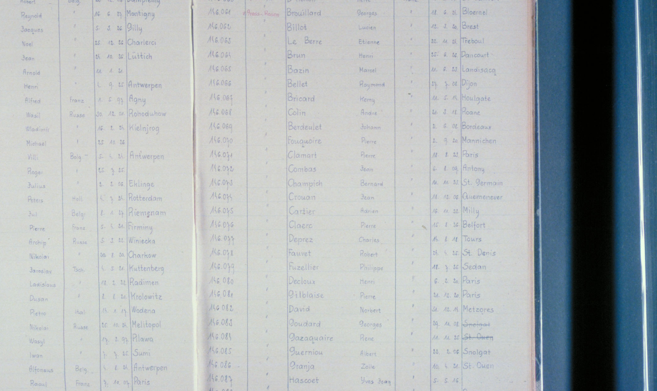
click at [456, 246] on button at bounding box center [563, 262] width 20 height 32
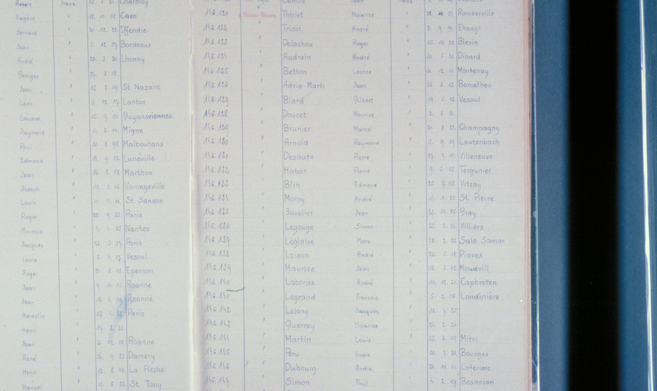
click at [456, 246] on button at bounding box center [563, 262] width 20 height 32
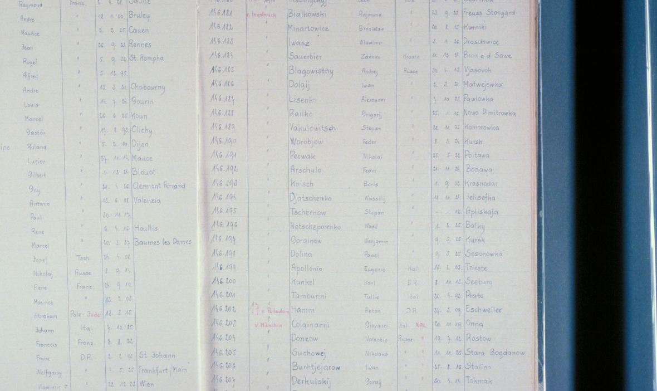
click at [456, 246] on button at bounding box center [563, 262] width 20 height 32
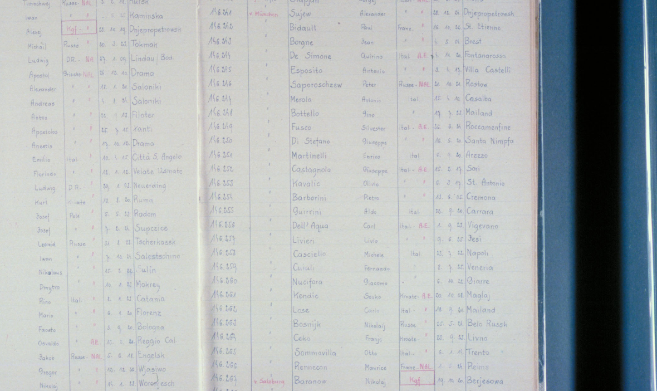
click at [456, 246] on button at bounding box center [563, 262] width 20 height 32
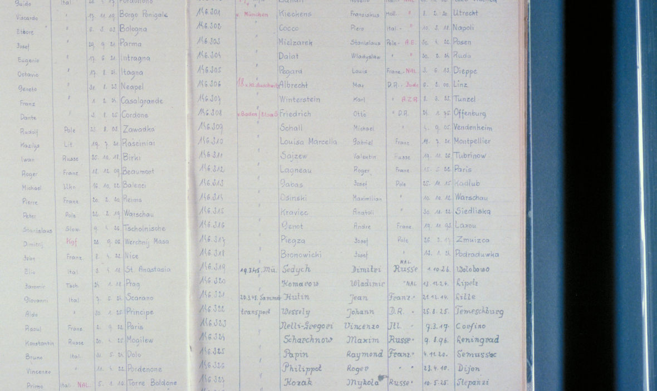
click at [456, 246] on button at bounding box center [563, 262] width 20 height 32
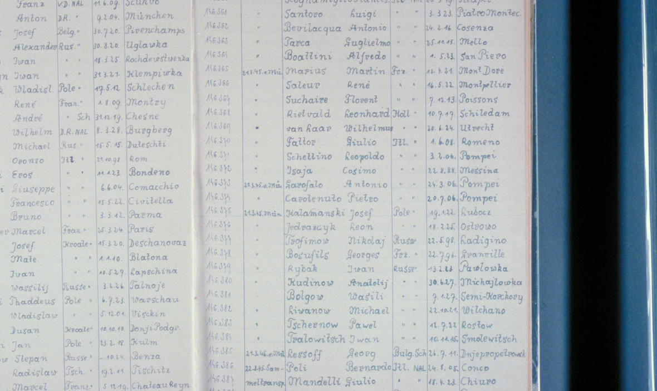
click at [456, 246] on button at bounding box center [563, 262] width 20 height 32
